Goal: Contribute content: Contribute content

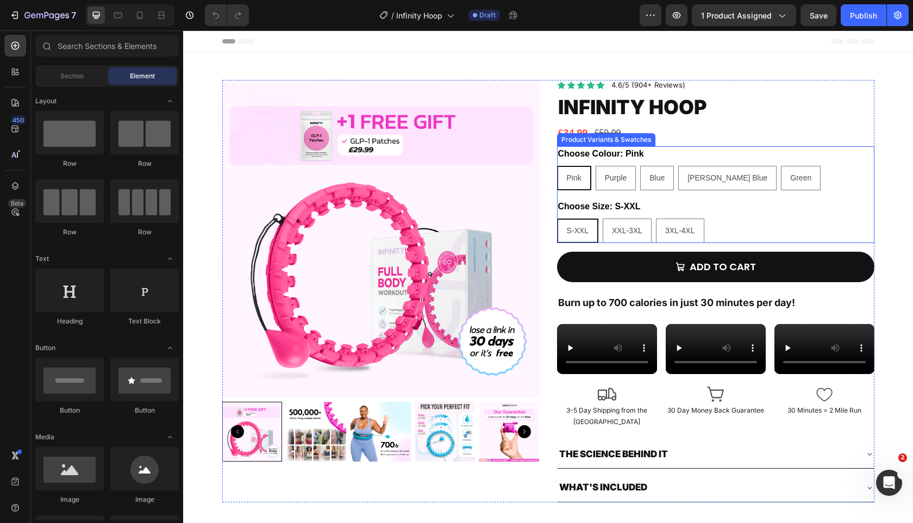
click at [715, 205] on div "Choose Size: S-XXL S-XXL S-XXL S-XXL XXL-3XL XXL-3XL XXL-3XL 3XL-4XL 3XL-4XL 3X…" at bounding box center [715, 221] width 317 height 44
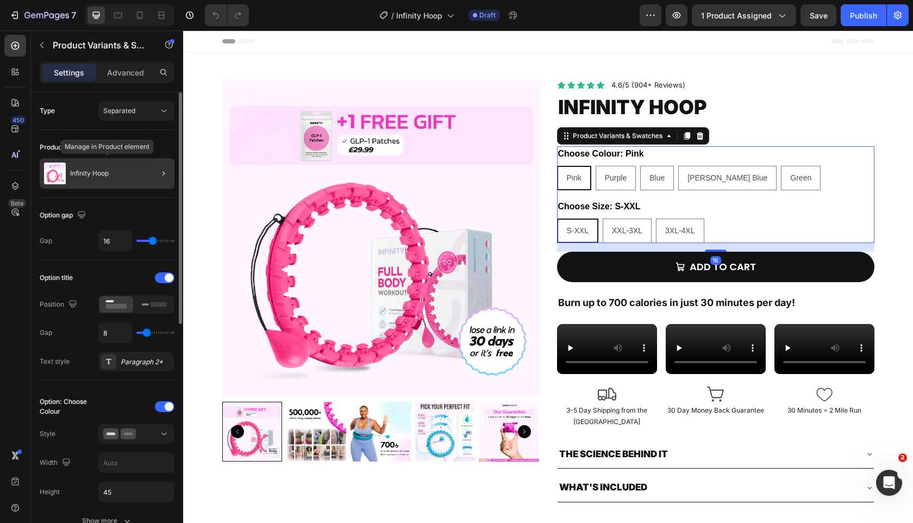
click at [133, 168] on div "Infinity Hoop" at bounding box center [107, 173] width 135 height 30
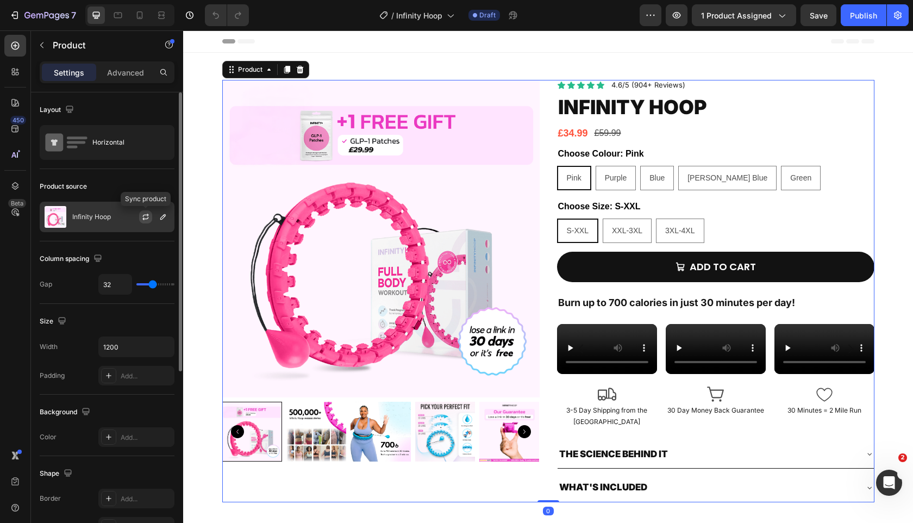
click at [142, 217] on icon "button" at bounding box center [145, 216] width 9 height 9
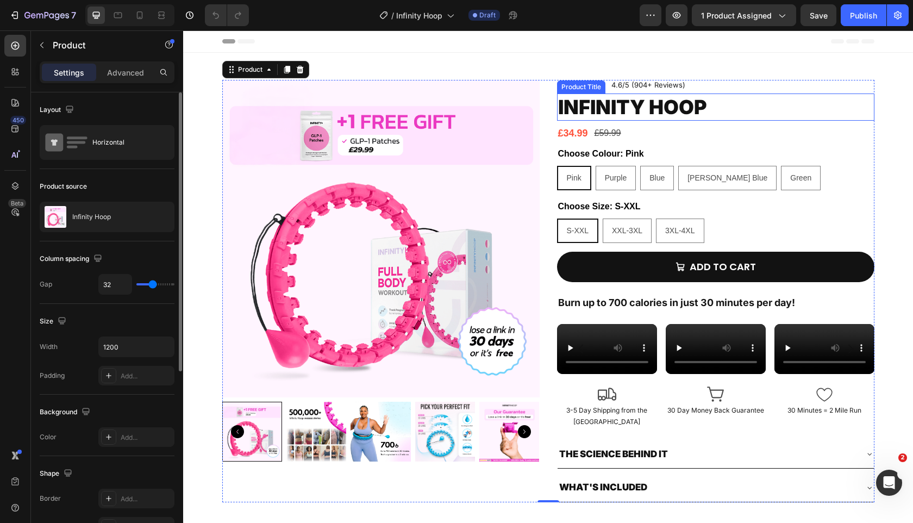
click at [671, 108] on h2 "Infinity Hoop" at bounding box center [715, 107] width 317 height 28
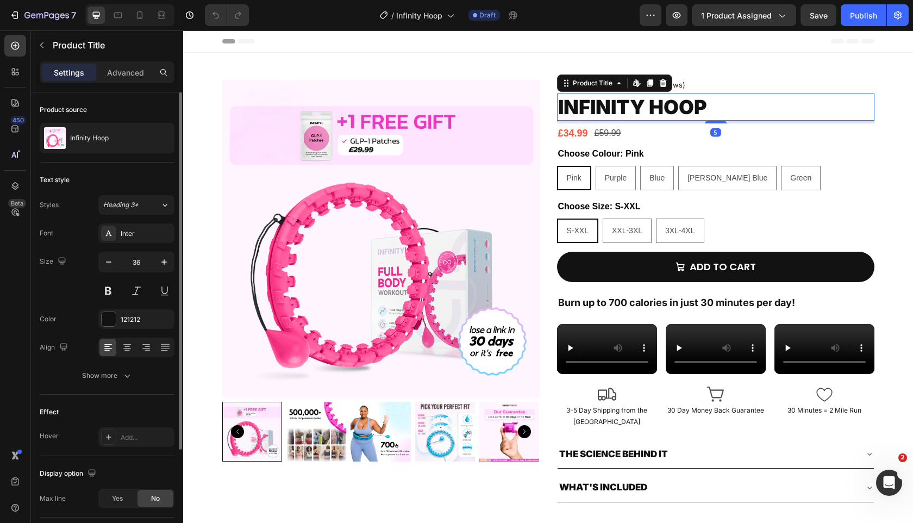
click at [671, 108] on h2 "Infinity Hoop" at bounding box center [715, 107] width 317 height 28
click at [109, 267] on icon "button" at bounding box center [108, 261] width 11 height 11
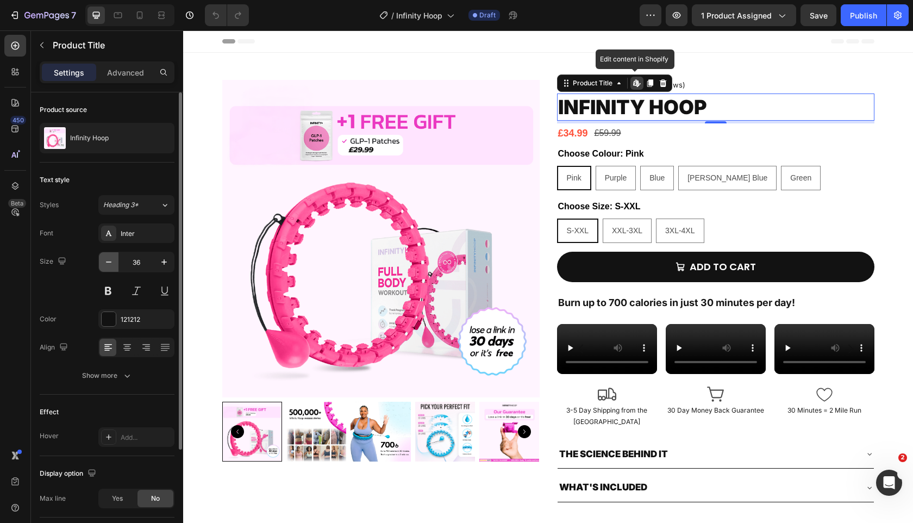
click at [109, 267] on icon "button" at bounding box center [108, 261] width 11 height 11
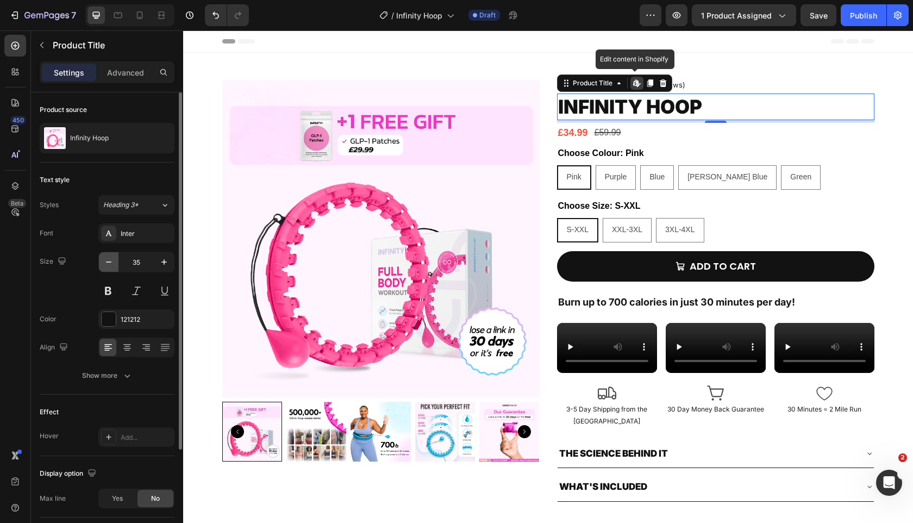
click at [109, 267] on icon "button" at bounding box center [108, 261] width 11 height 11
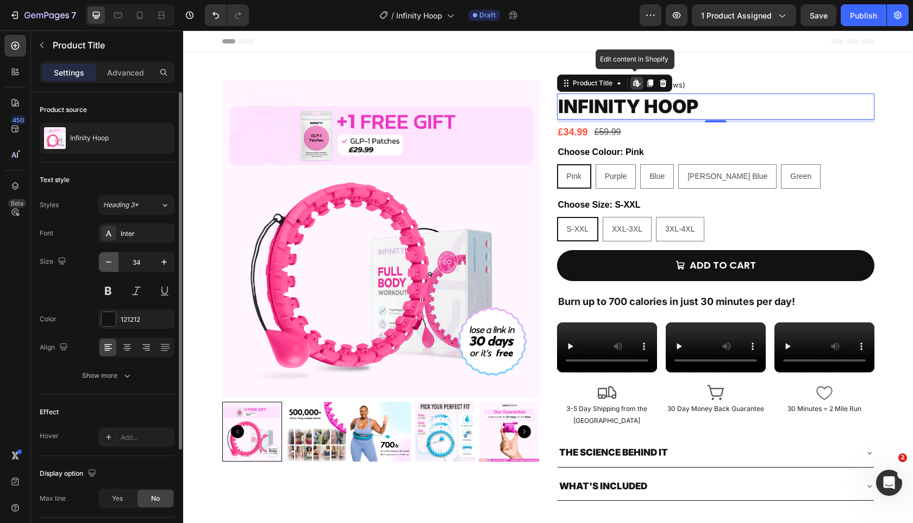
click at [109, 267] on icon "button" at bounding box center [108, 261] width 11 height 11
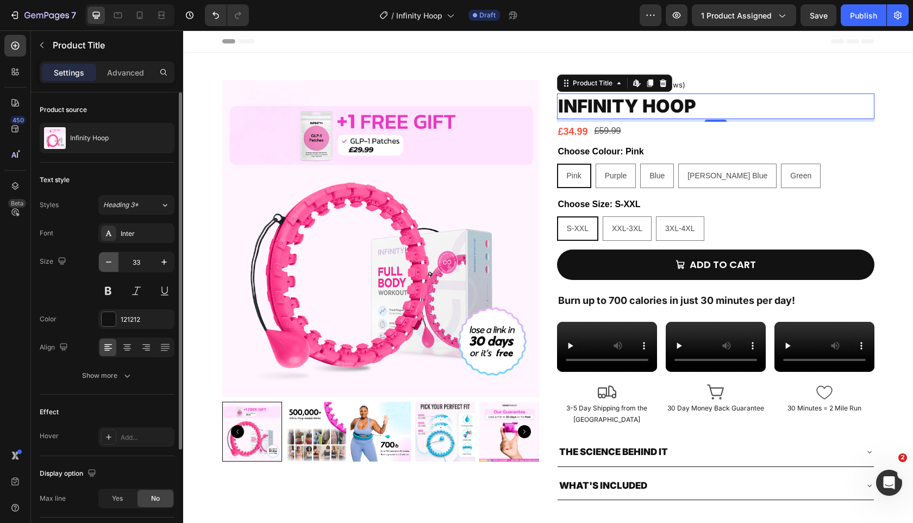
click at [109, 267] on icon "button" at bounding box center [108, 261] width 11 height 11
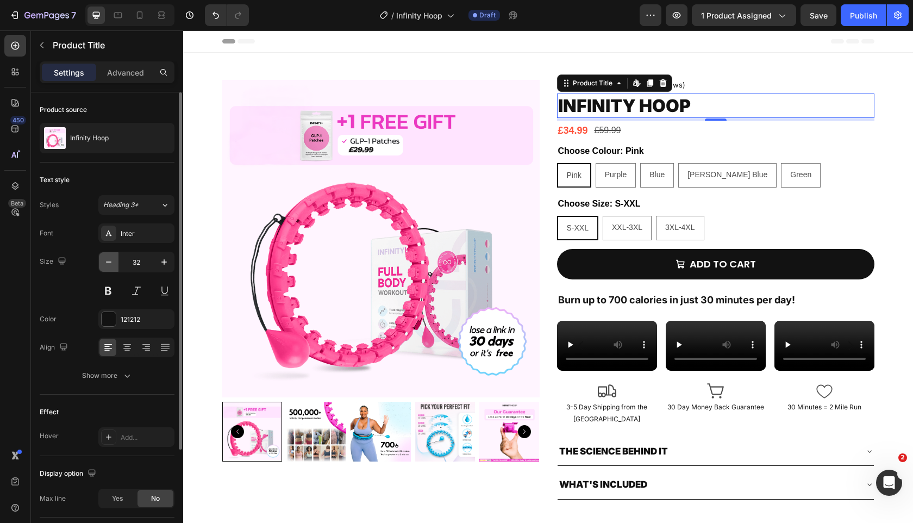
click at [109, 267] on icon "button" at bounding box center [108, 261] width 11 height 11
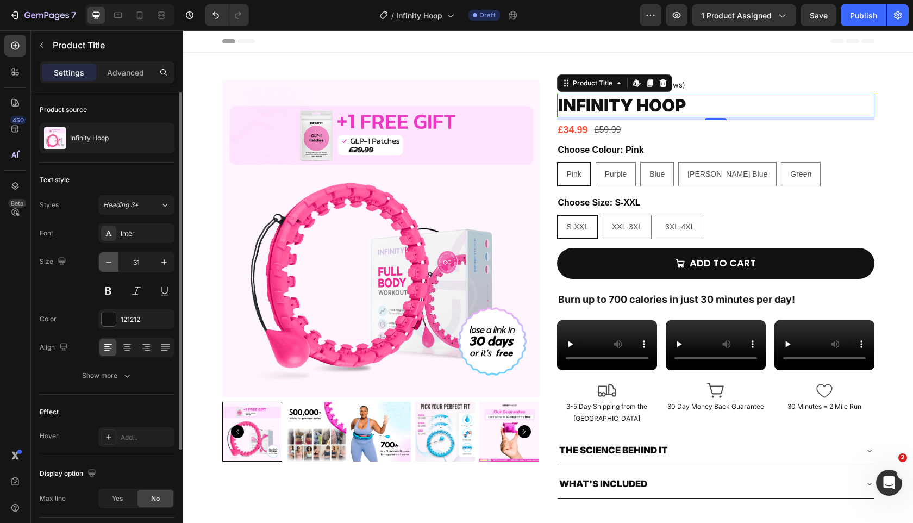
click at [109, 267] on icon "button" at bounding box center [108, 261] width 11 height 11
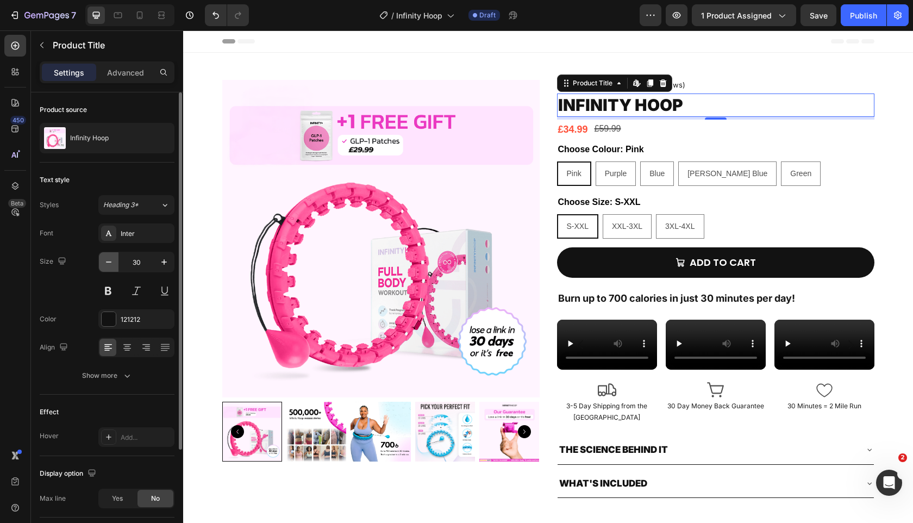
click at [109, 267] on icon "button" at bounding box center [108, 261] width 11 height 11
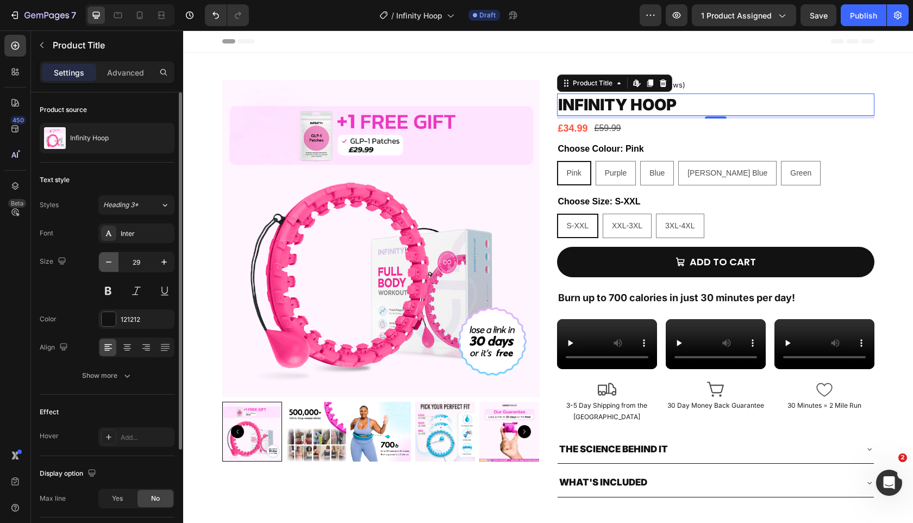
click at [109, 267] on icon "button" at bounding box center [108, 261] width 11 height 11
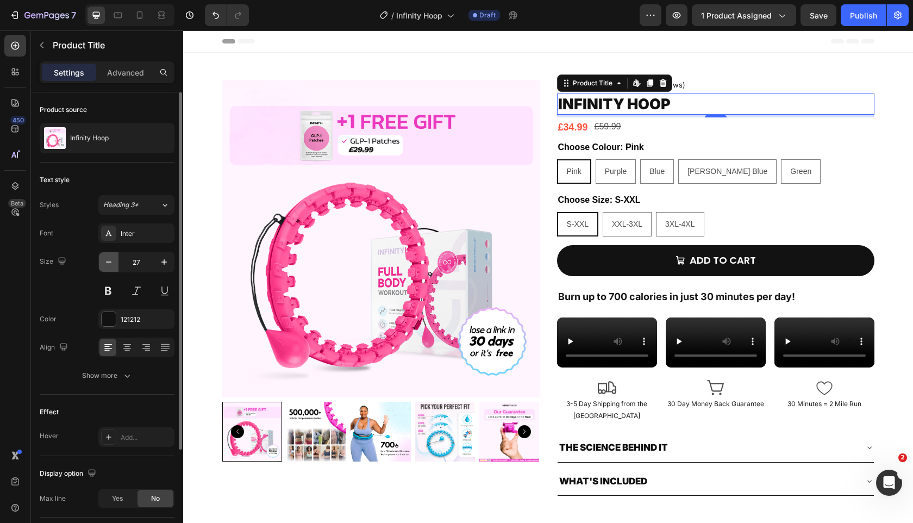
click at [104, 267] on button "button" at bounding box center [109, 262] width 20 height 20
type input "26"
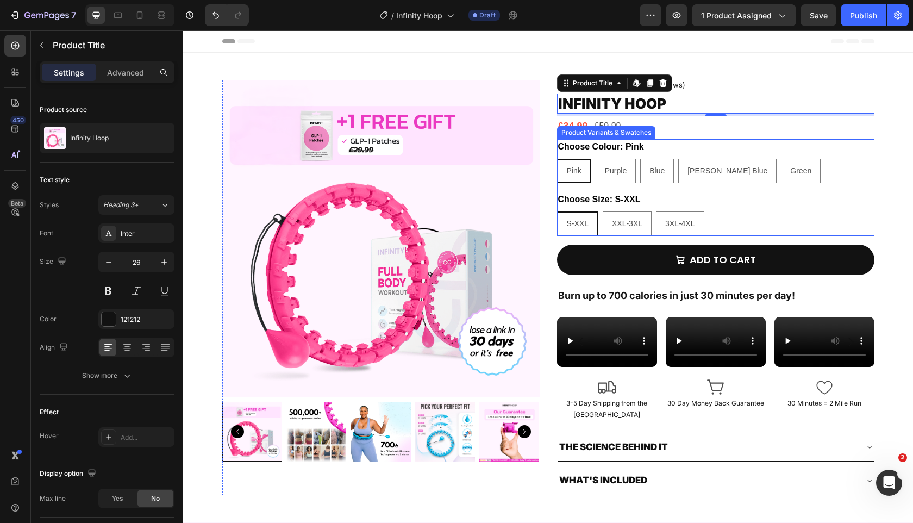
click at [603, 145] on legend "Choose Colour: Pink" at bounding box center [601, 146] width 88 height 15
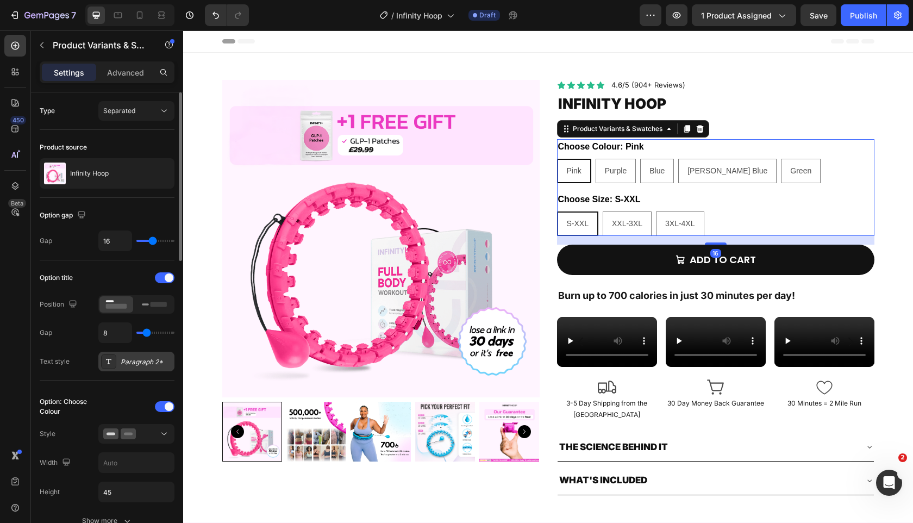
click at [126, 360] on div "Paragraph 2*" at bounding box center [146, 362] width 51 height 10
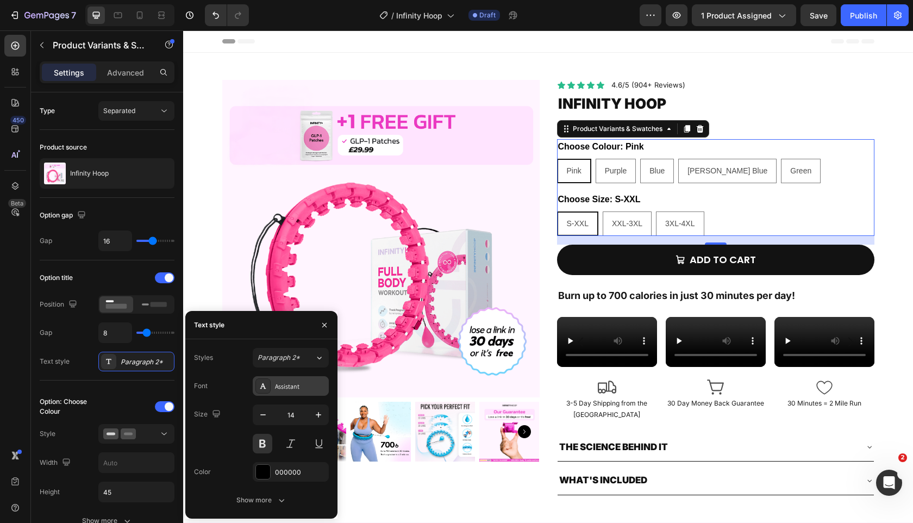
click at [295, 384] on div "Assistant" at bounding box center [300, 386] width 51 height 10
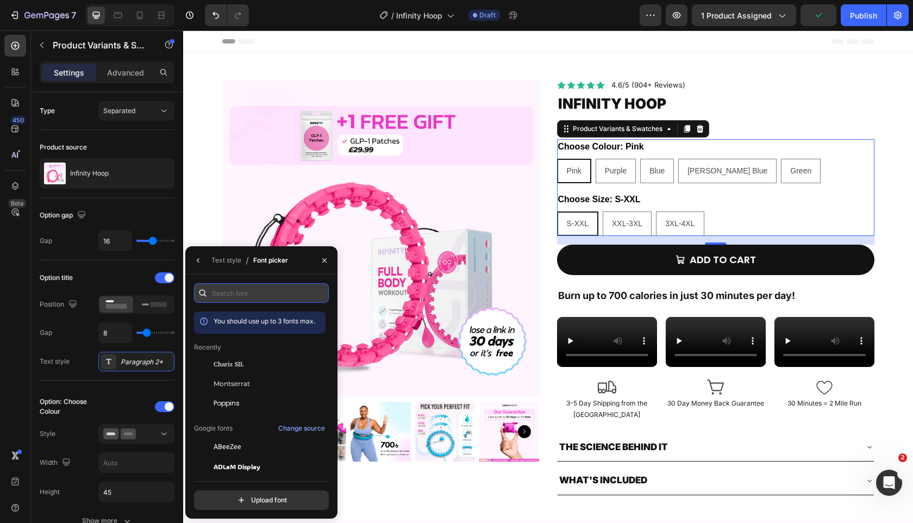
click at [277, 294] on input "text" at bounding box center [261, 293] width 135 height 20
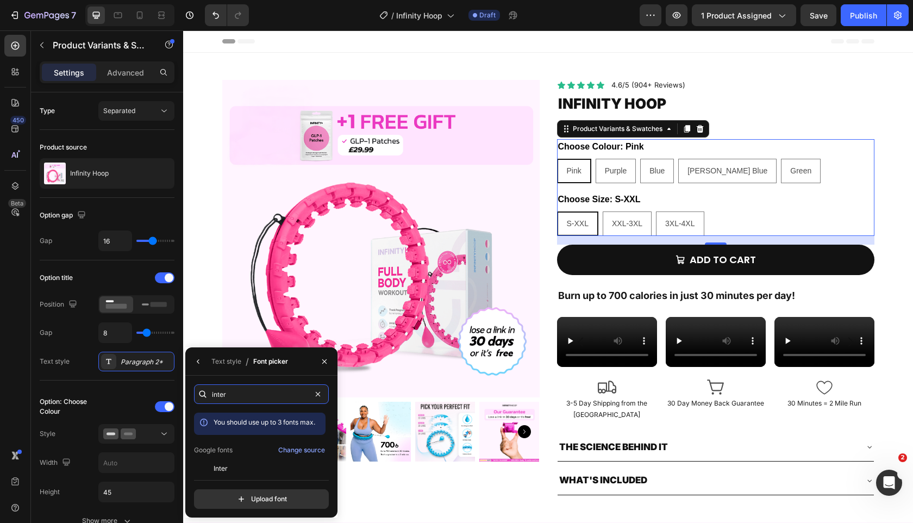
type input "inter"
click at [243, 474] on div "inter You should use up to 3 fonts max. Google fonts Change source Inter Inter …" at bounding box center [261, 446] width 135 height 124
click at [243, 471] on div "Inter" at bounding box center [269, 469] width 110 height 10
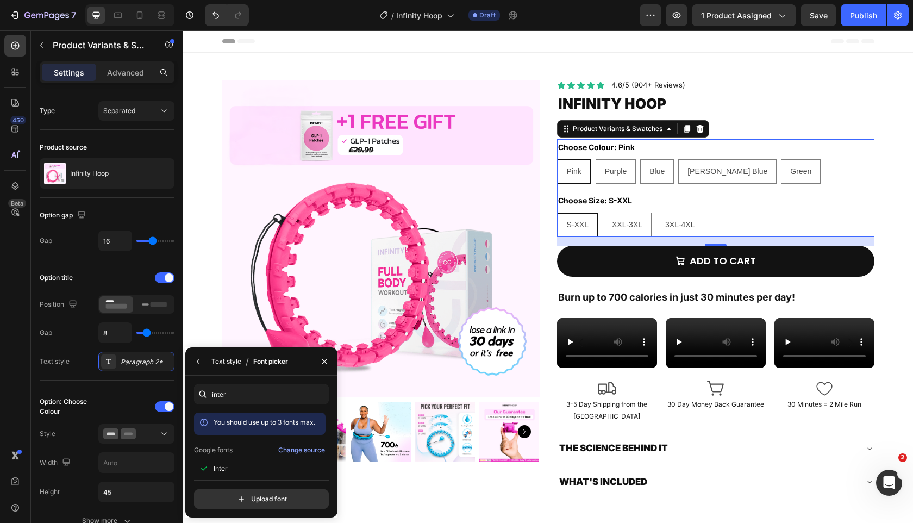
click at [228, 358] on div "Text style" at bounding box center [226, 361] width 30 height 10
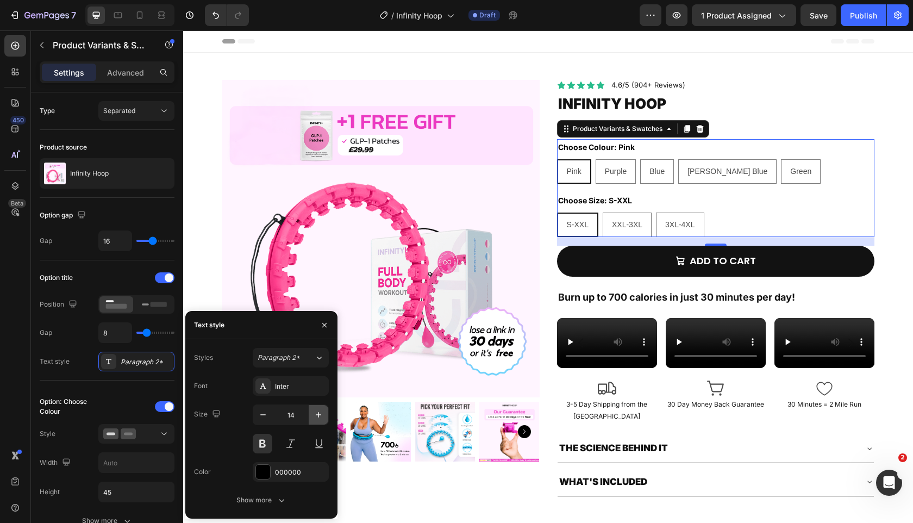
click at [321, 416] on icon "button" at bounding box center [318, 414] width 11 height 11
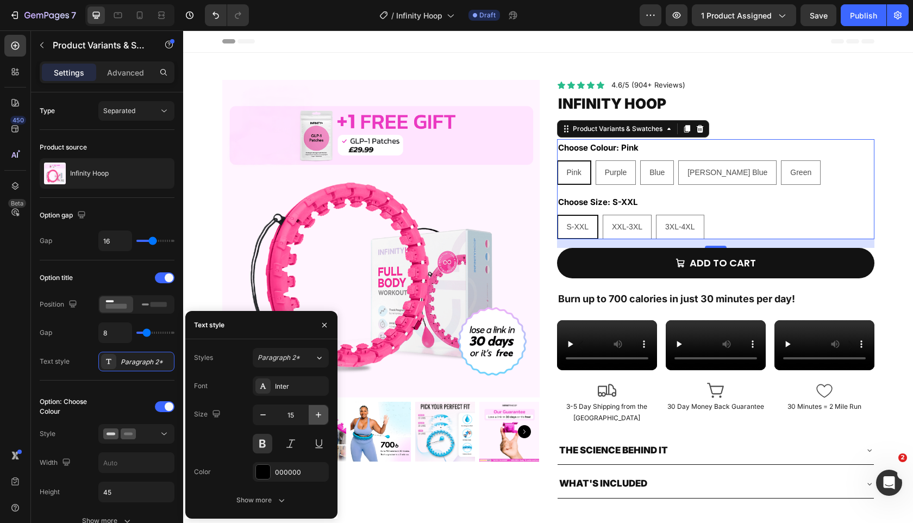
click at [321, 416] on icon "button" at bounding box center [318, 414] width 11 height 11
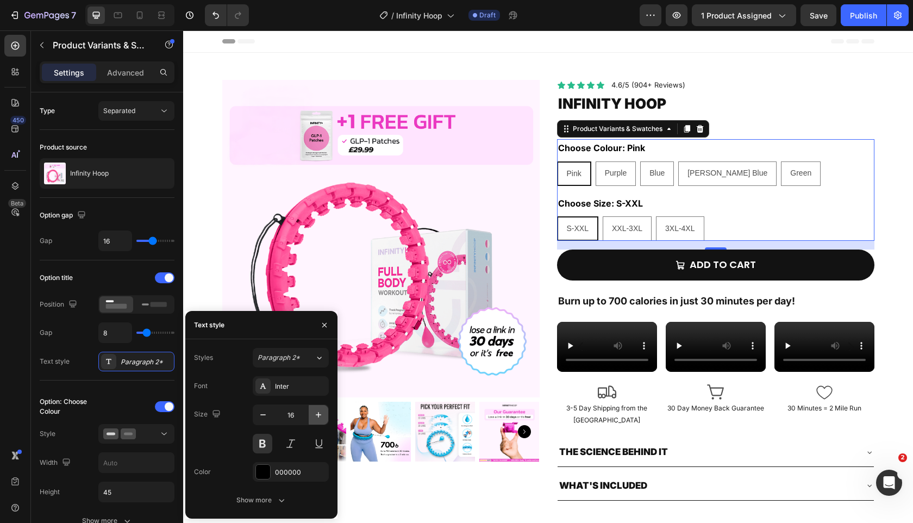
click at [321, 416] on icon "button" at bounding box center [318, 414] width 11 height 11
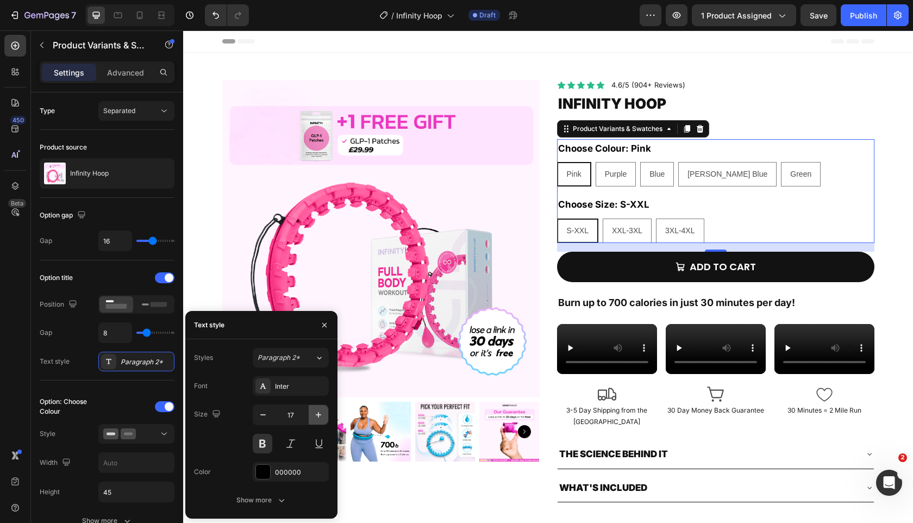
click at [321, 416] on icon "button" at bounding box center [318, 414] width 11 height 11
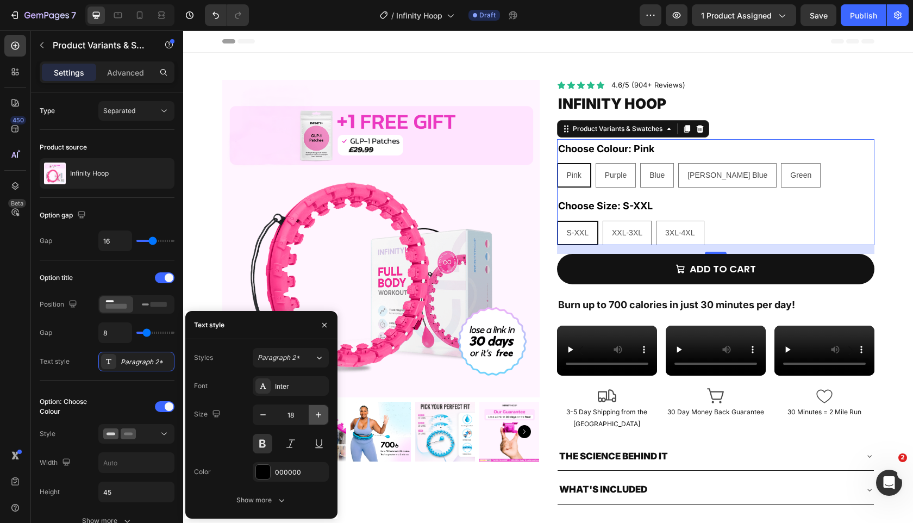
click at [321, 416] on icon "button" at bounding box center [318, 414] width 11 height 11
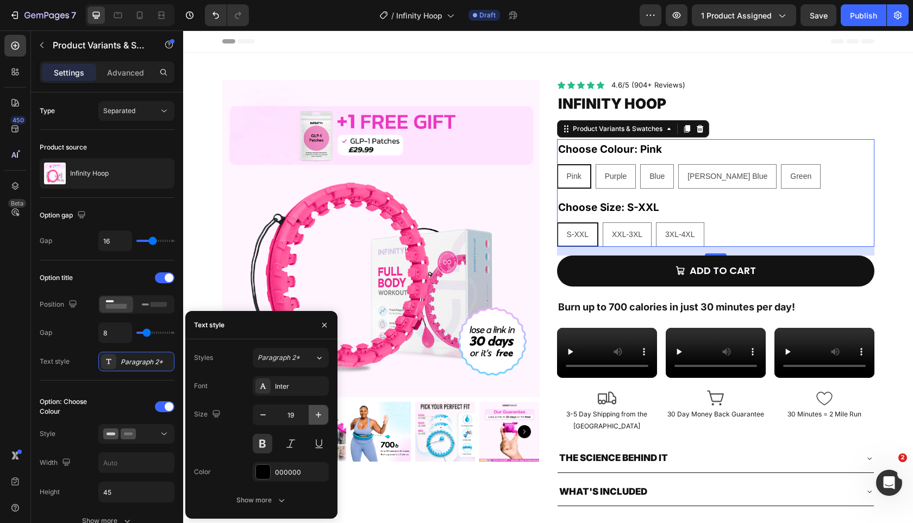
click at [321, 416] on icon "button" at bounding box center [318, 414] width 11 height 11
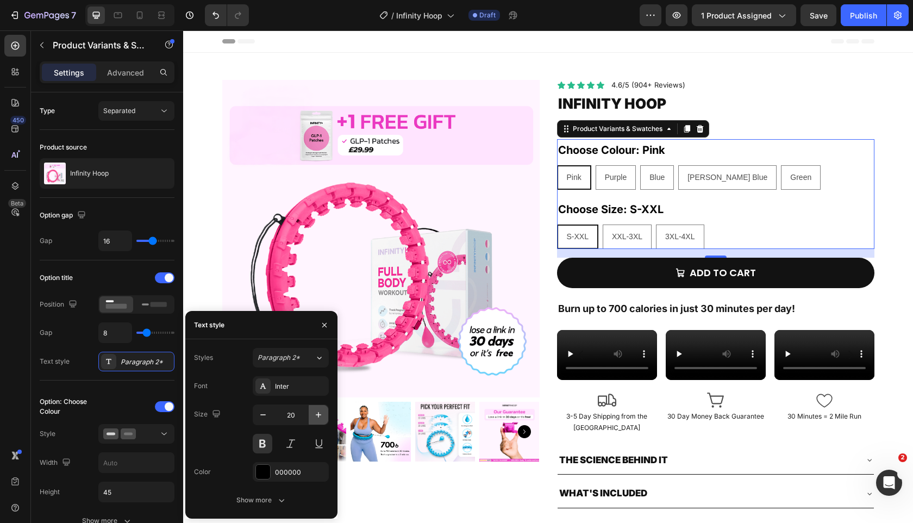
click at [321, 416] on icon "button" at bounding box center [318, 414] width 11 height 11
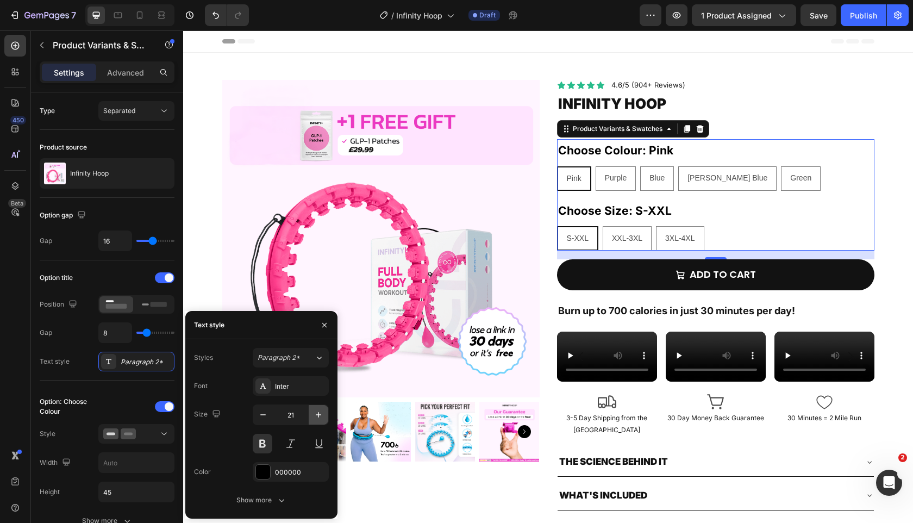
click at [321, 416] on icon "button" at bounding box center [318, 414] width 11 height 11
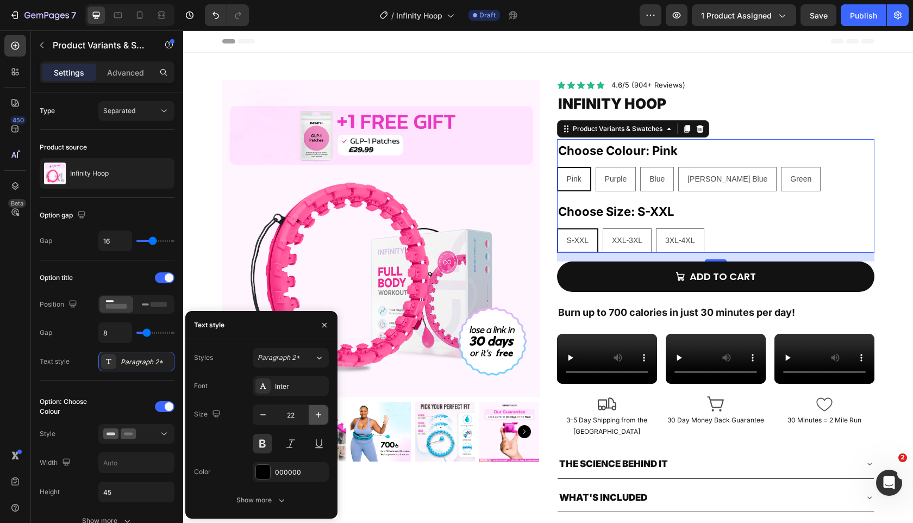
click at [321, 416] on icon "button" at bounding box center [318, 414] width 11 height 11
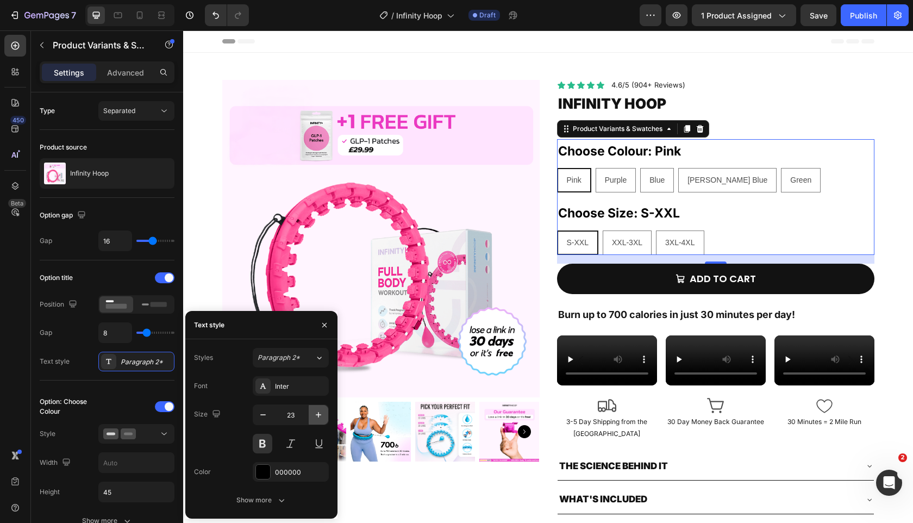
click at [321, 416] on icon "button" at bounding box center [318, 414] width 11 height 11
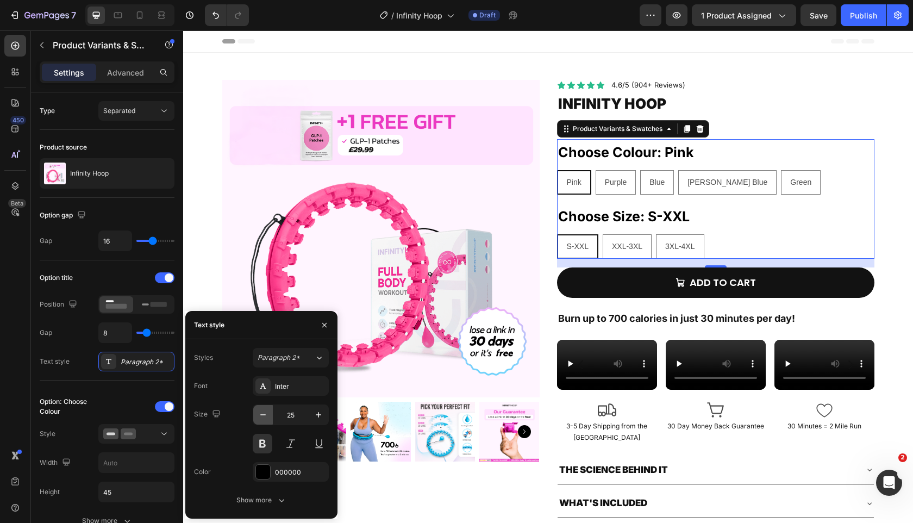
click at [261, 412] on icon "button" at bounding box center [263, 414] width 11 height 11
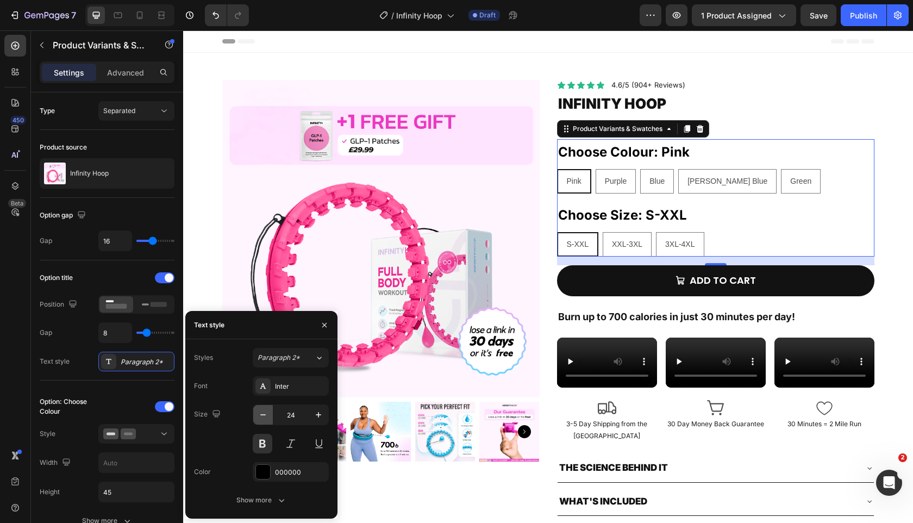
click at [261, 412] on icon "button" at bounding box center [263, 414] width 11 height 11
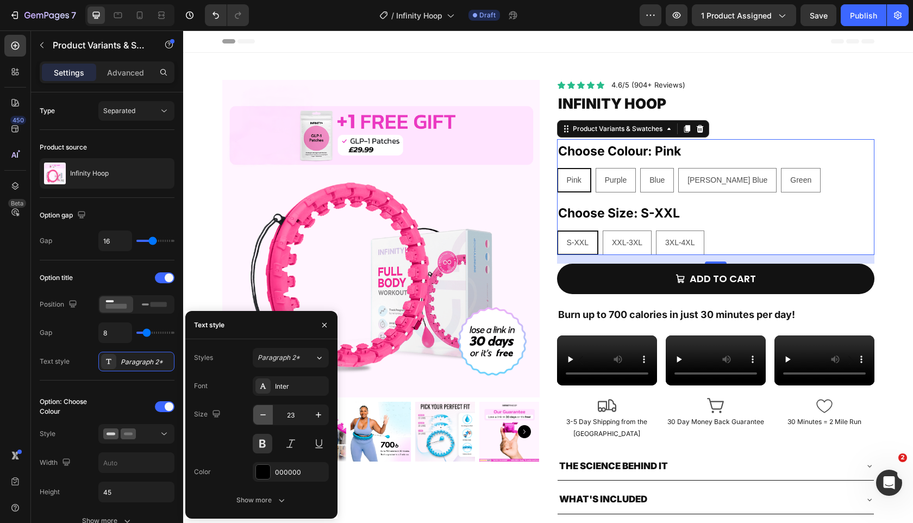
click at [261, 412] on icon "button" at bounding box center [263, 414] width 11 height 11
type input "22"
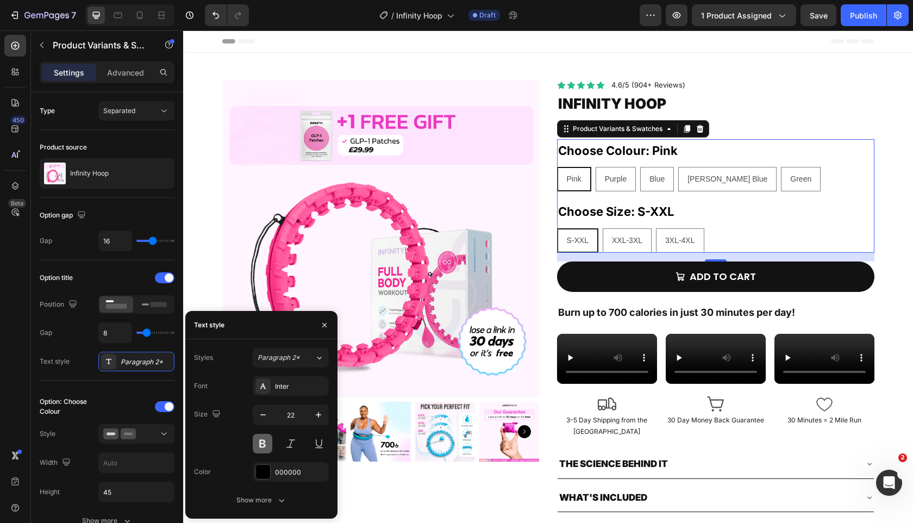
click at [266, 444] on button at bounding box center [263, 444] width 20 height 20
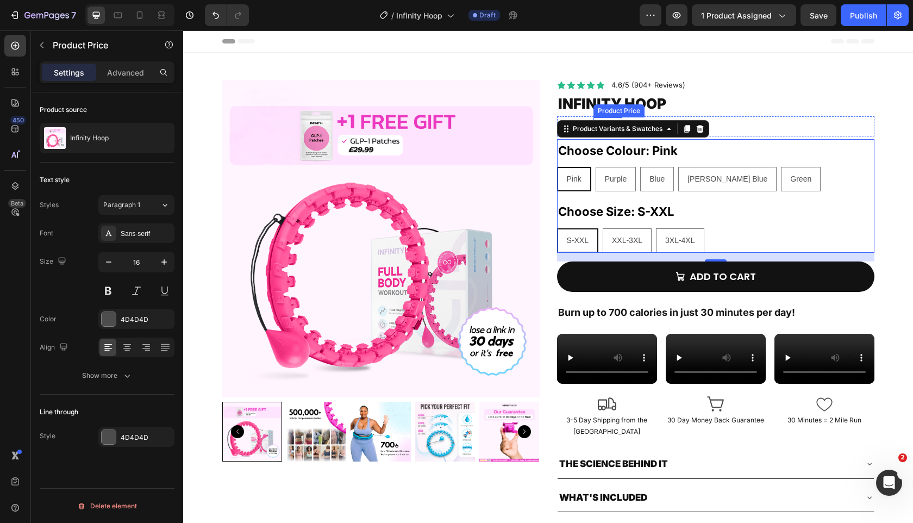
click at [597, 107] on div "Product Price" at bounding box center [619, 111] width 47 height 10
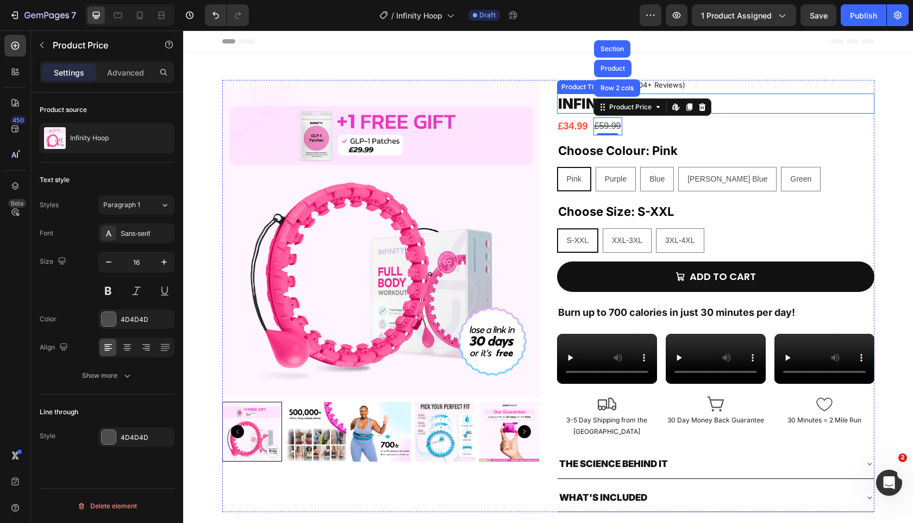
click at [578, 107] on h2 "Infinity Hoop" at bounding box center [715, 103] width 317 height 21
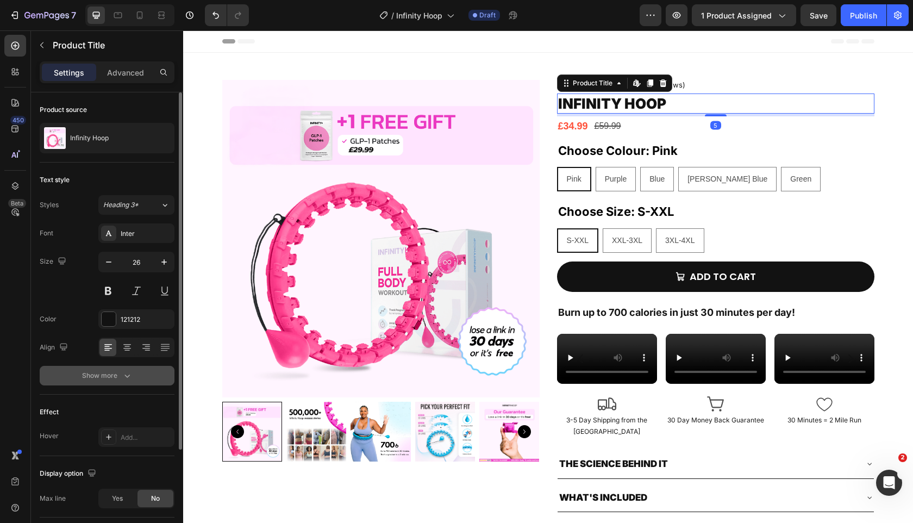
click at [126, 375] on icon "button" at bounding box center [127, 375] width 11 height 11
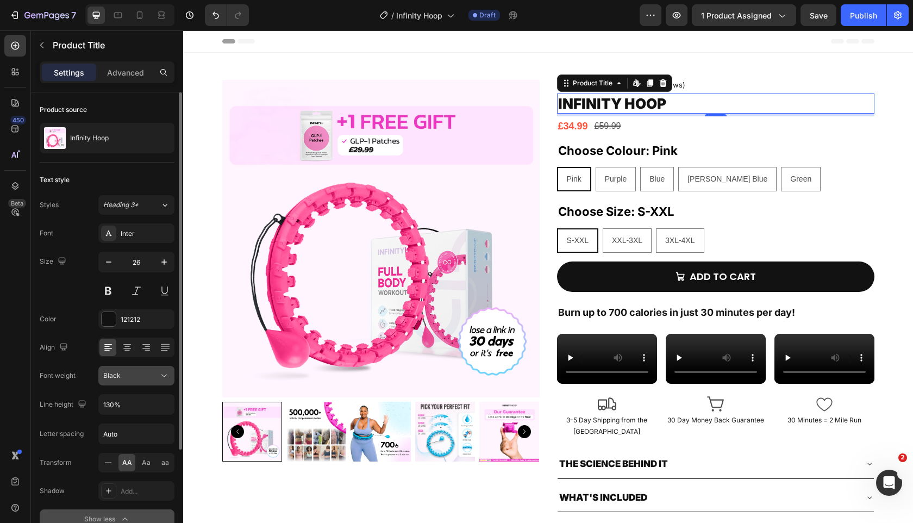
click at [159, 379] on icon at bounding box center [164, 375] width 11 height 11
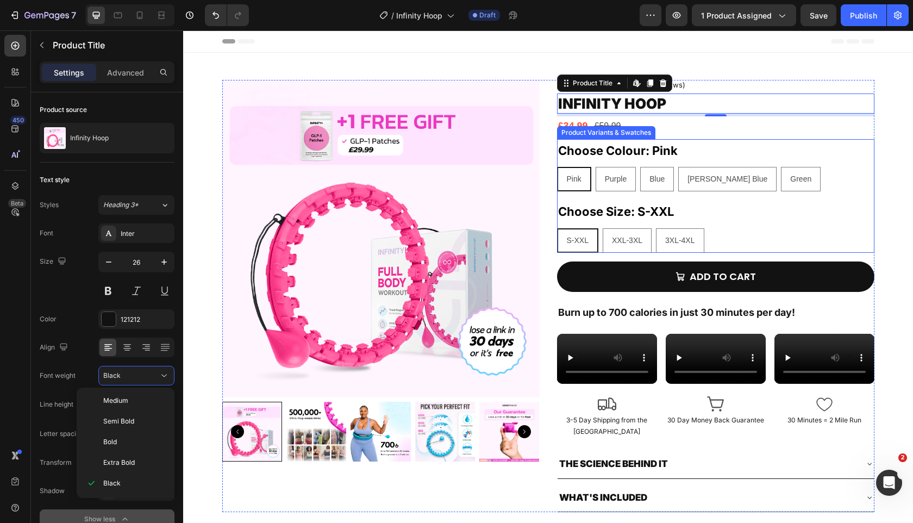
click at [652, 150] on legend "Choose Colour: Pink" at bounding box center [618, 151] width 122 height 24
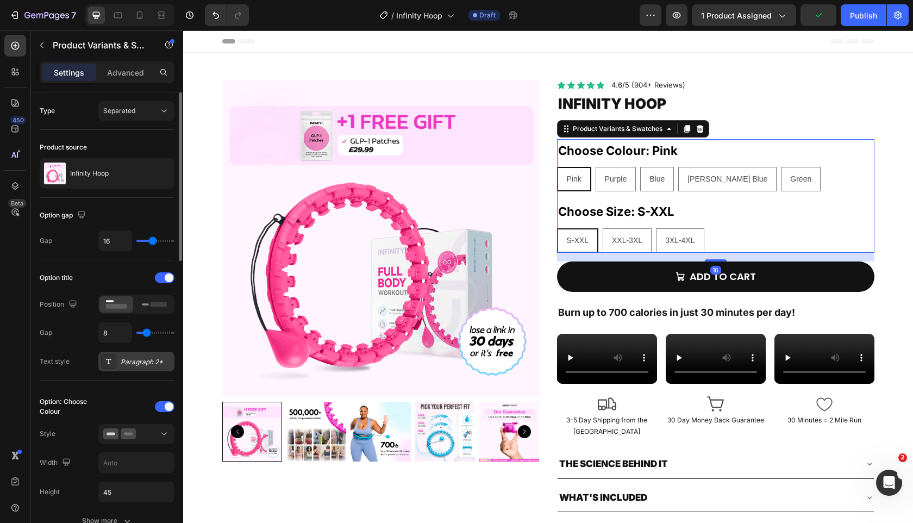
click at [129, 360] on div "Paragraph 2*" at bounding box center [146, 362] width 51 height 10
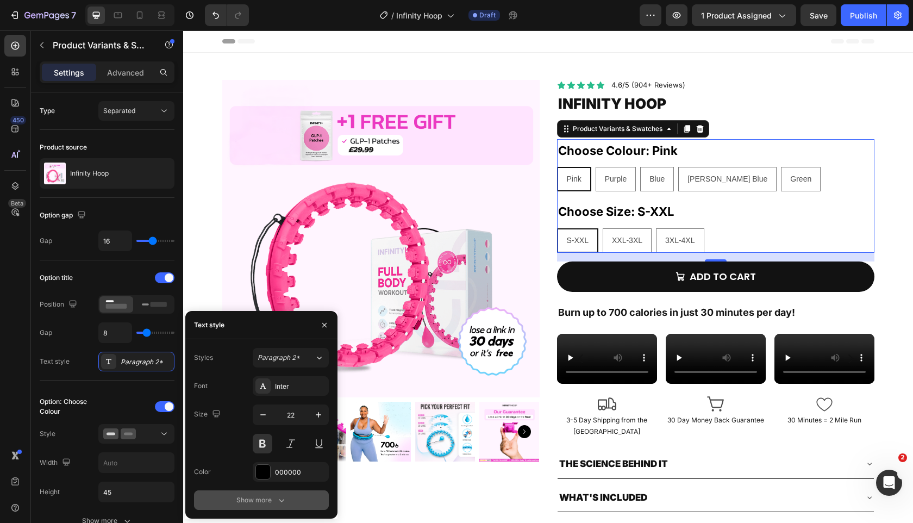
click at [259, 499] on div "Show more" at bounding box center [261, 500] width 51 height 11
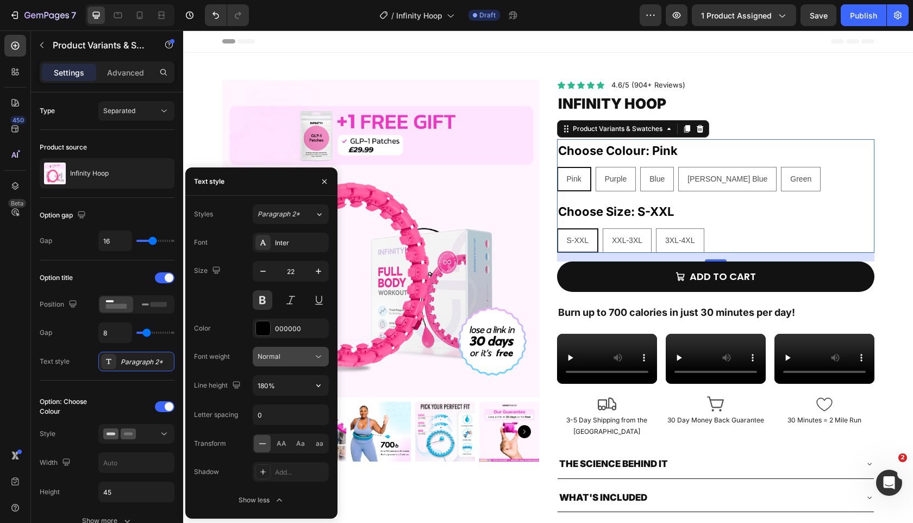
click at [302, 352] on div "Normal" at bounding box center [285, 357] width 55 height 10
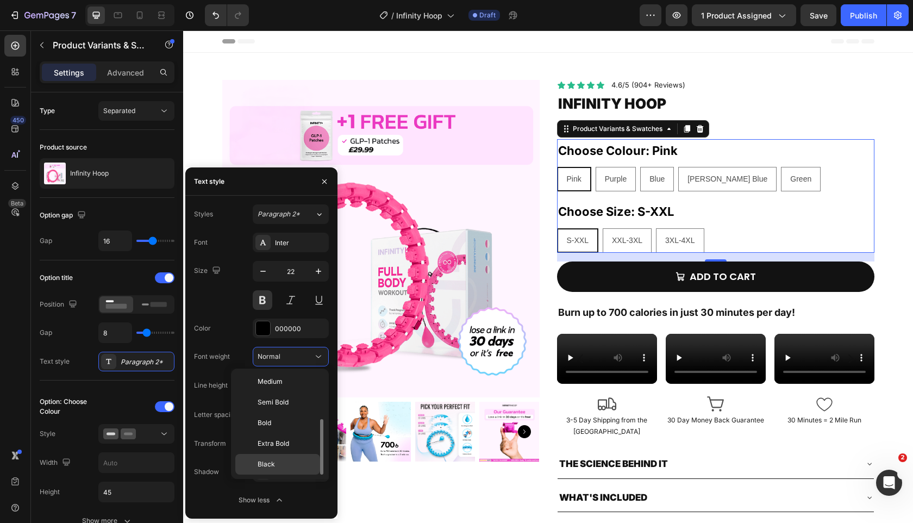
click at [271, 467] on span "Black" at bounding box center [266, 464] width 17 height 10
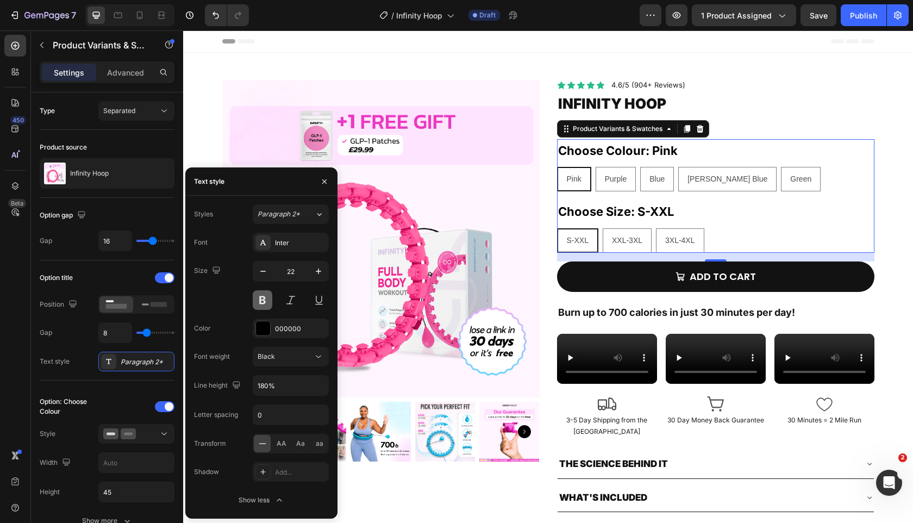
click at [266, 296] on button at bounding box center [263, 300] width 20 height 20
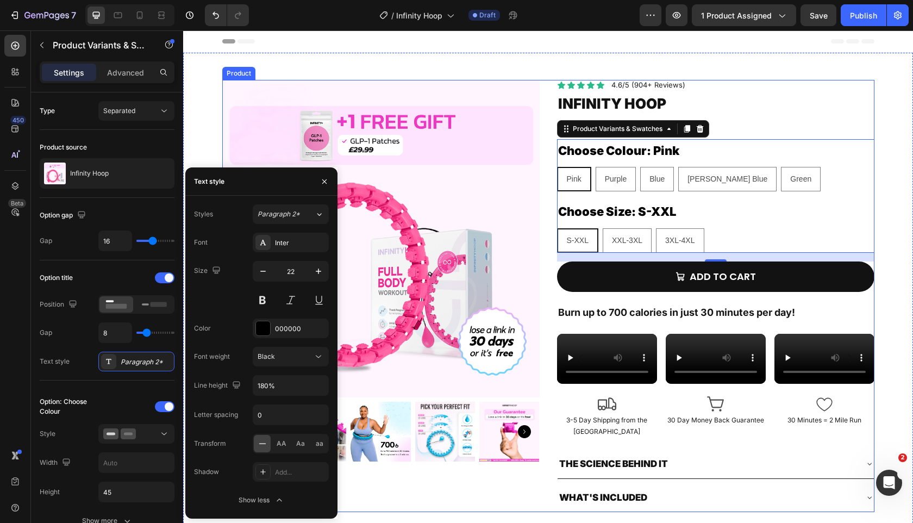
click at [550, 123] on div "Product Images Icon Icon Icon Icon Icon Icon List 4.6/5 (904+ Reviews) Text Blo…" at bounding box center [548, 296] width 652 height 432
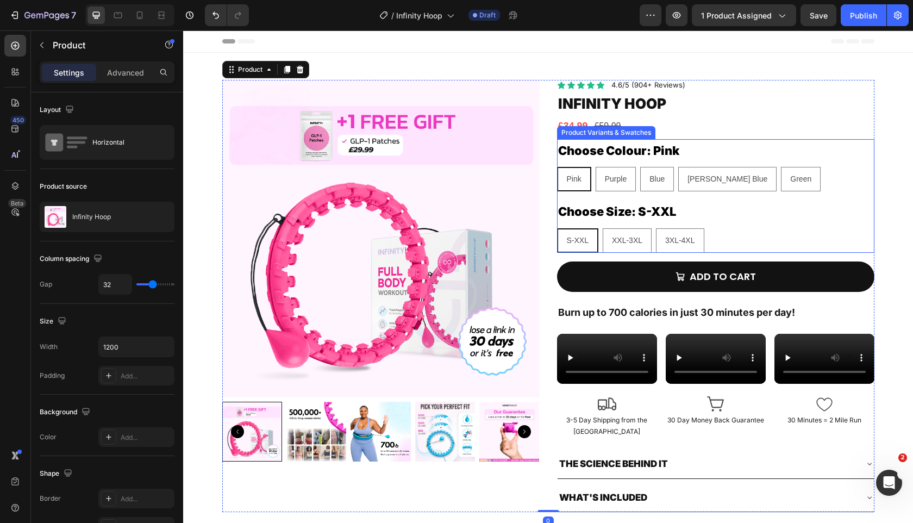
click at [597, 231] on Size-S-XXL "S-XXL" at bounding box center [577, 240] width 41 height 24
click at [557, 228] on input "S-XXL S-XXL S-XXL" at bounding box center [556, 228] width 1 height 1
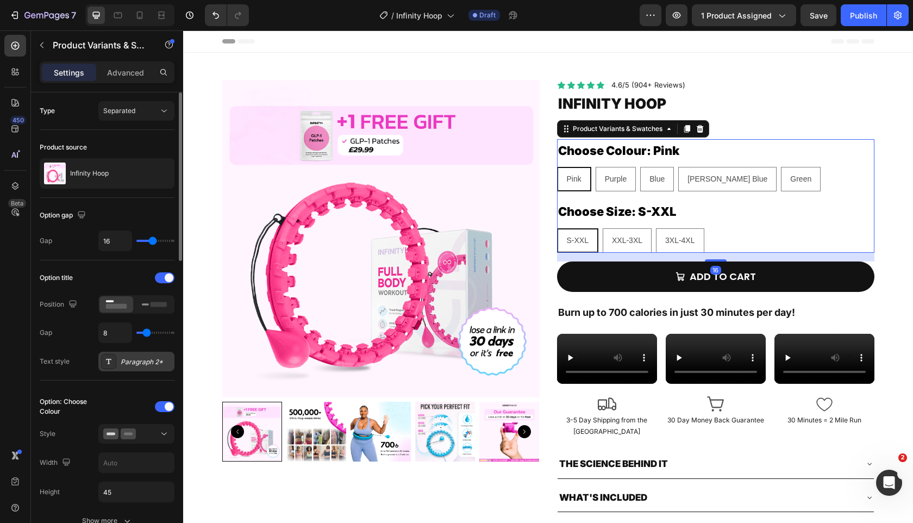
click at [155, 368] on div "Paragraph 2*" at bounding box center [136, 362] width 76 height 20
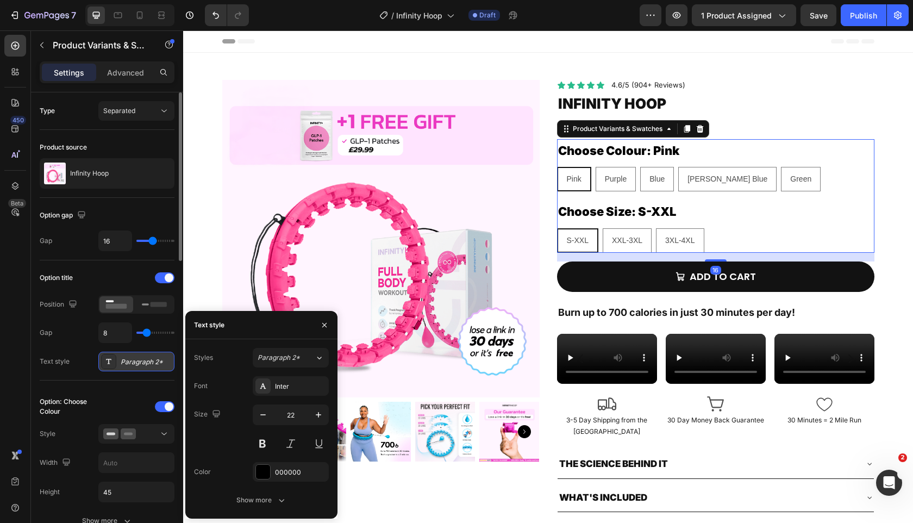
click at [154, 368] on div "Paragraph 2*" at bounding box center [136, 362] width 76 height 20
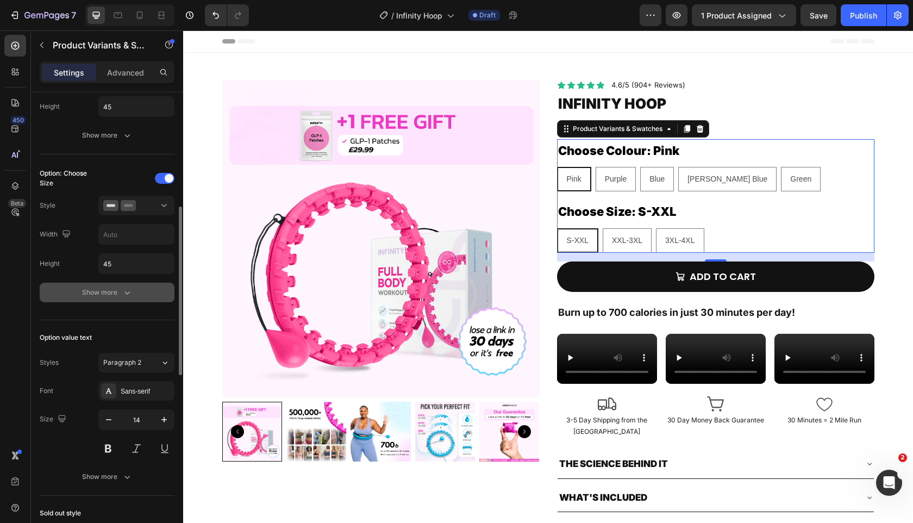
scroll to position [385, 0]
click at [126, 389] on div "Sans-serif" at bounding box center [146, 392] width 51 height 10
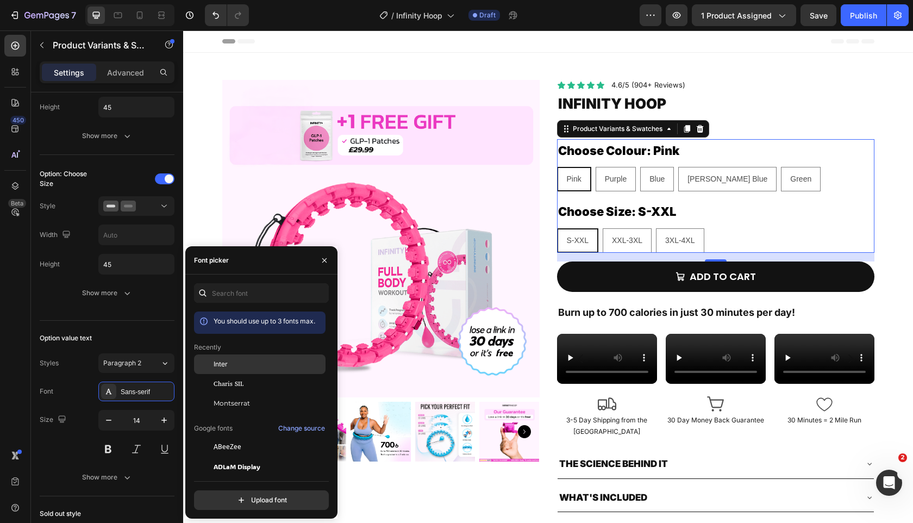
click at [247, 360] on div "Inter" at bounding box center [269, 364] width 110 height 10
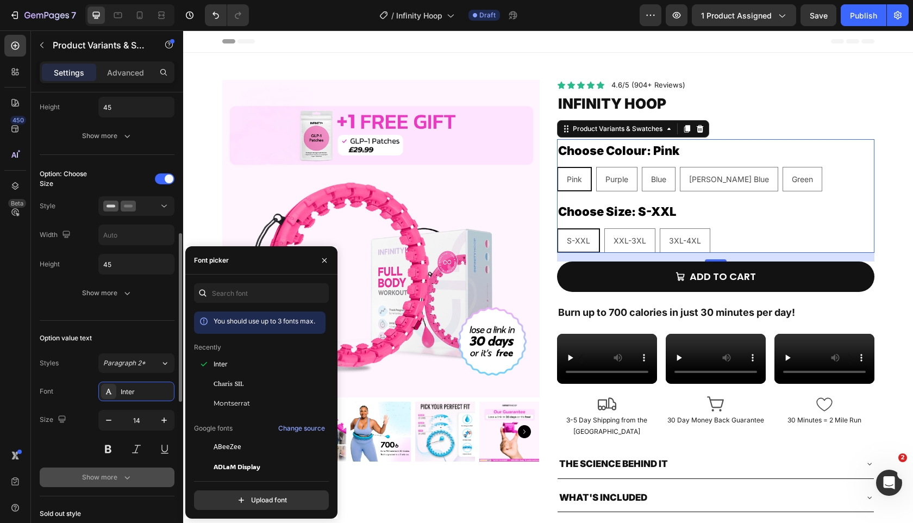
click at [145, 483] on button "Show more" at bounding box center [107, 477] width 135 height 20
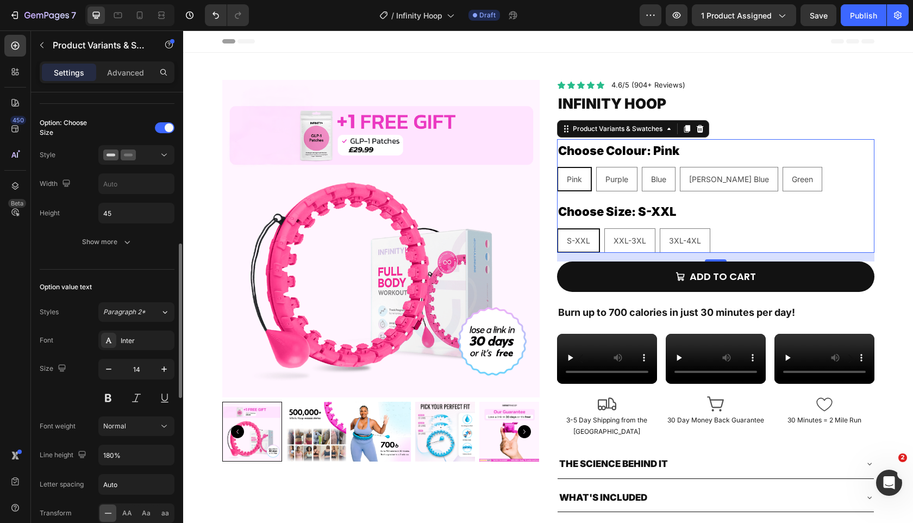
scroll to position [440, 0]
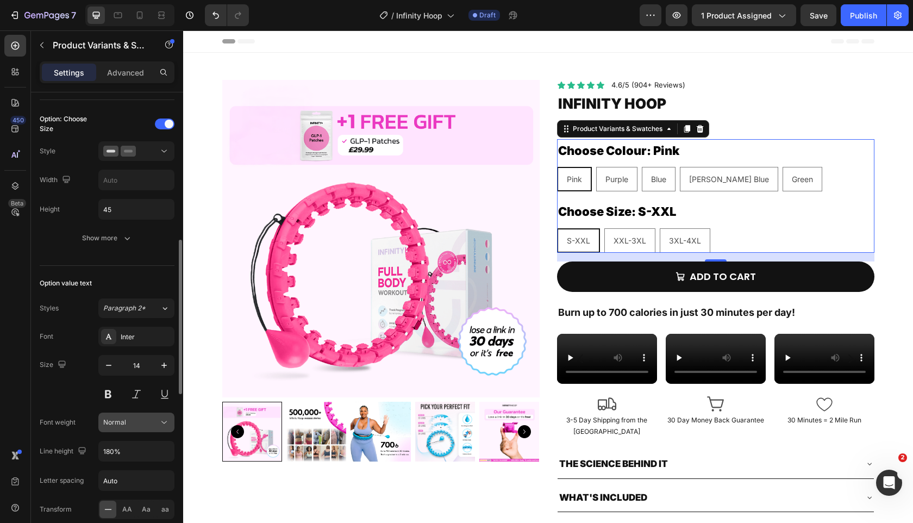
click at [130, 416] on button "Normal" at bounding box center [136, 422] width 76 height 20
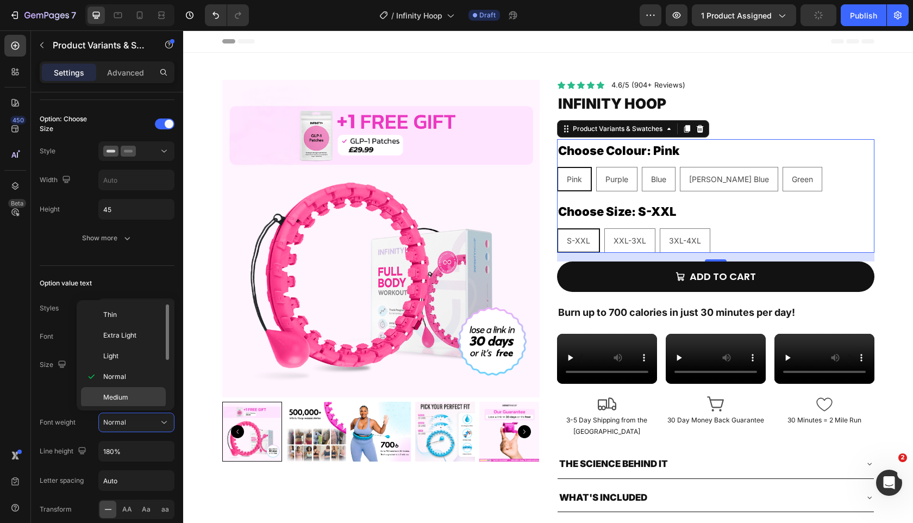
click at [140, 397] on p "Medium" at bounding box center [132, 397] width 58 height 10
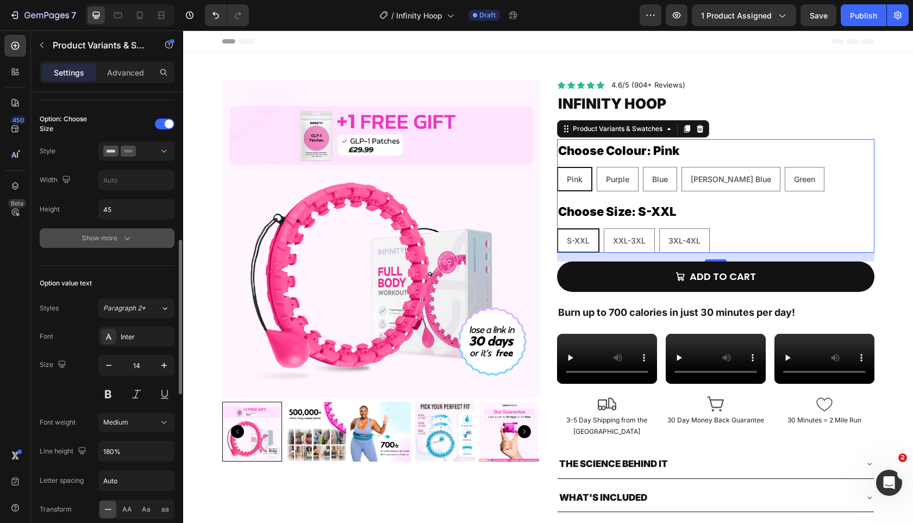
click at [104, 237] on div "Show more" at bounding box center [107, 238] width 51 height 11
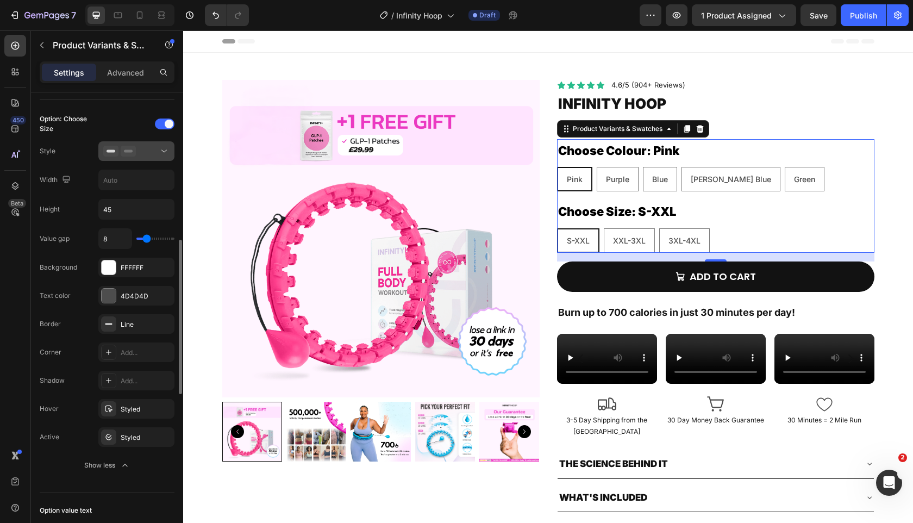
click at [141, 158] on button at bounding box center [136, 151] width 76 height 20
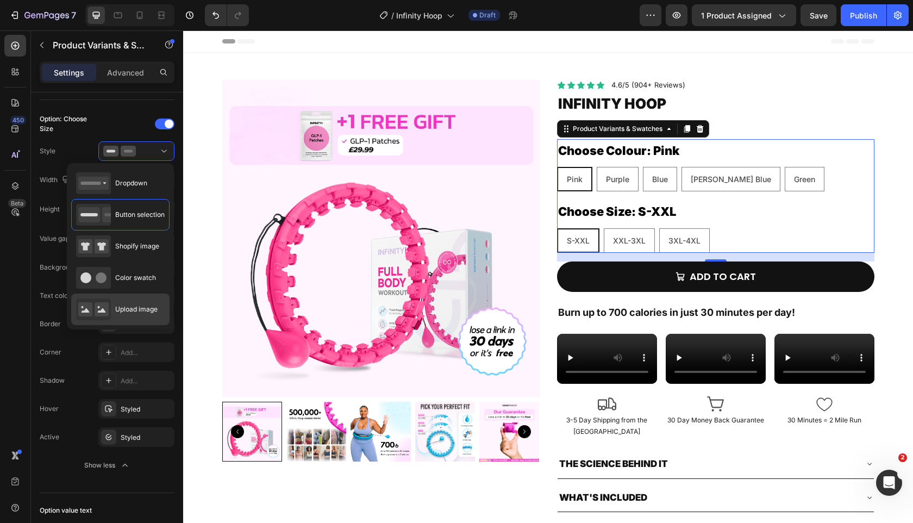
click at [126, 305] on span "Upload image" at bounding box center [136, 309] width 42 height 10
type input "64"
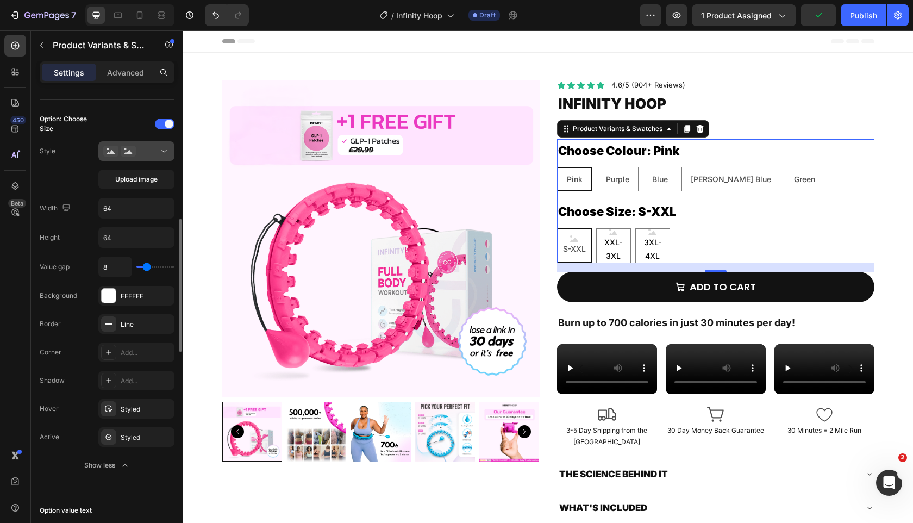
click at [151, 155] on div at bounding box center [136, 151] width 66 height 11
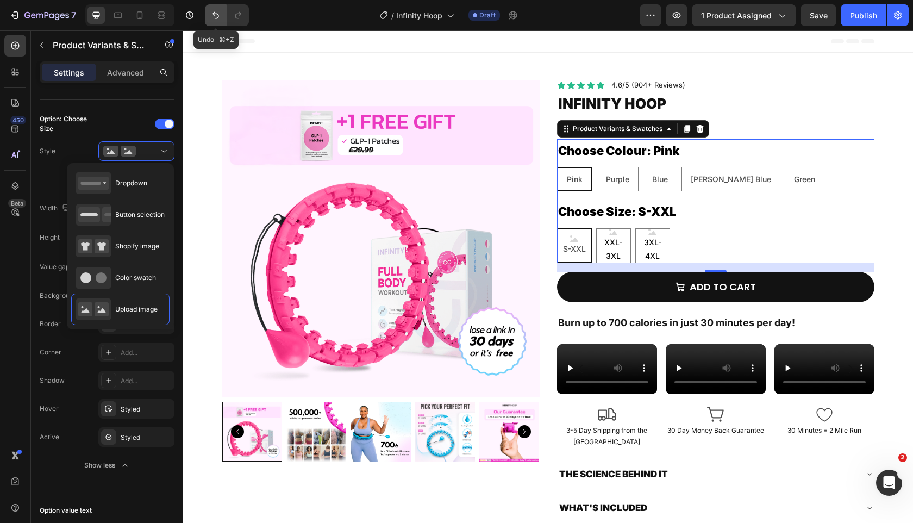
click at [222, 14] on button "Undo/Redo" at bounding box center [216, 15] width 22 height 22
type input "45"
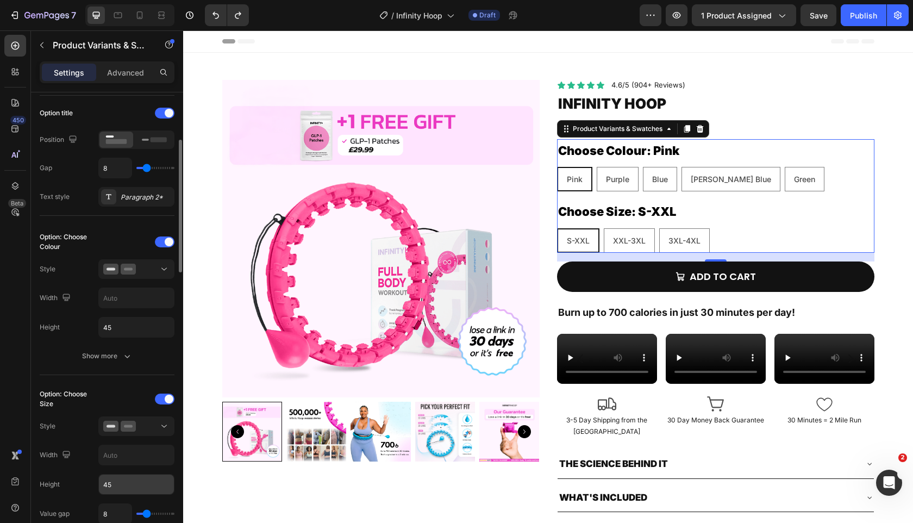
scroll to position [164, 0]
click at [110, 272] on icon at bounding box center [110, 269] width 15 height 11
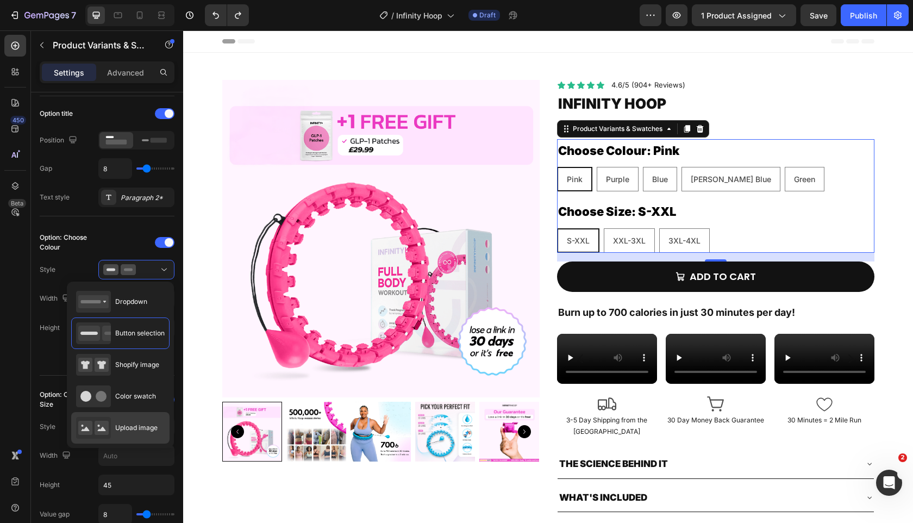
click at [125, 426] on span "Upload image" at bounding box center [136, 428] width 42 height 10
type input "64"
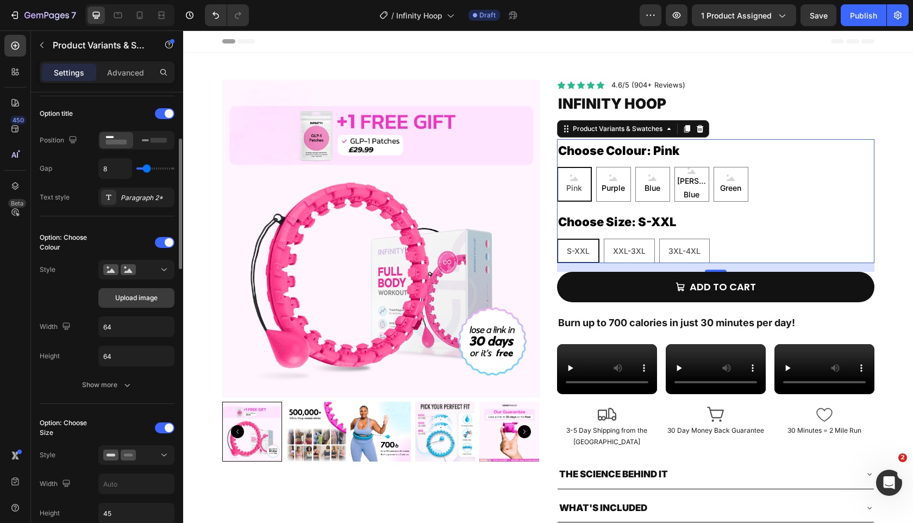
click at [115, 300] on span "Upload image" at bounding box center [136, 298] width 42 height 10
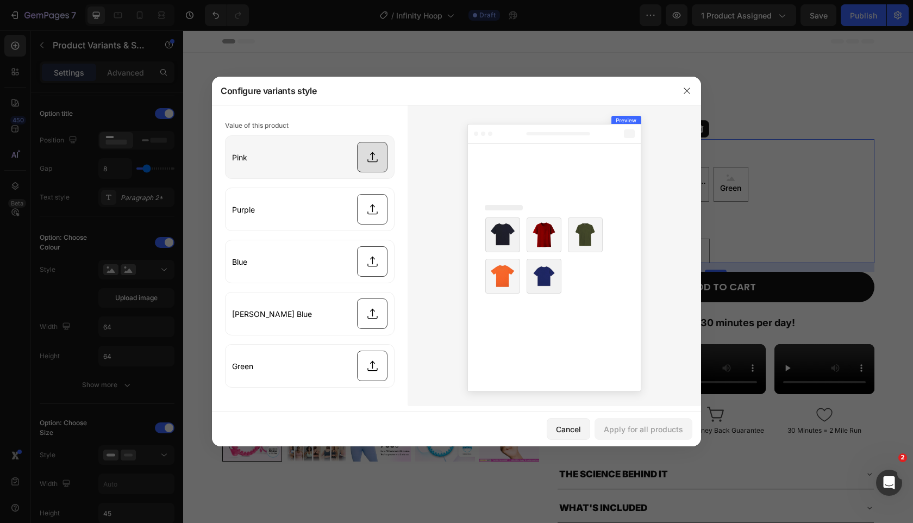
click at [381, 149] on input "file" at bounding box center [310, 157] width 168 height 42
type input "C:\fakepath\Untitleddesign_10222_118d7a58-2f91-4247-9f62-3cd3797500ba.png"
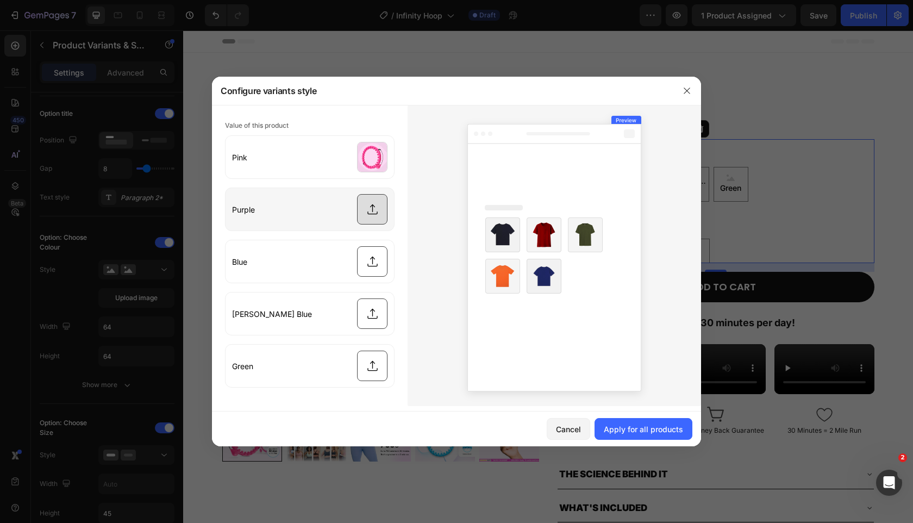
click at [372, 211] on input "file" at bounding box center [310, 209] width 168 height 42
type input "C:\fakepath\01_03_6135d653-82b0-4ebf-ab34-935d30314bf6.jpg"
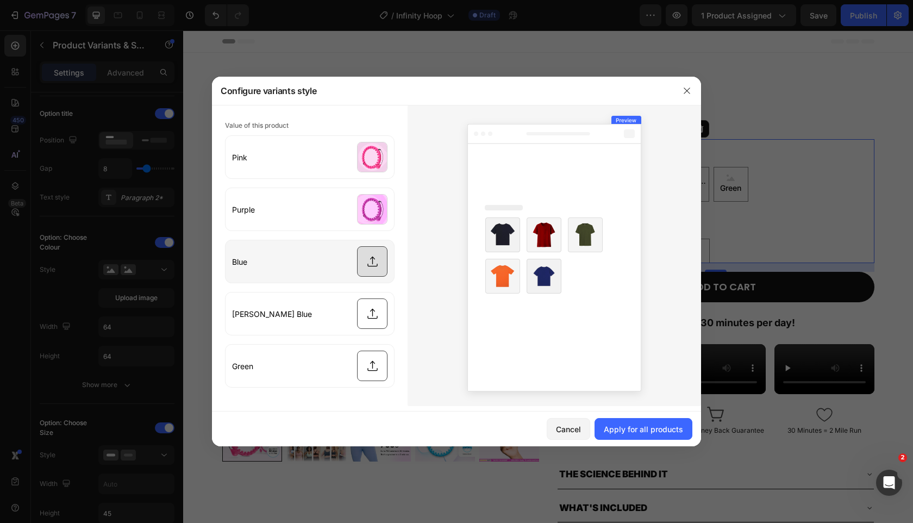
click at [366, 265] on input "file" at bounding box center [310, 261] width 168 height 42
type input "C:\fakepath\01_01_b4176b27-b787-4199-b375-09323e6ad990.jpg"
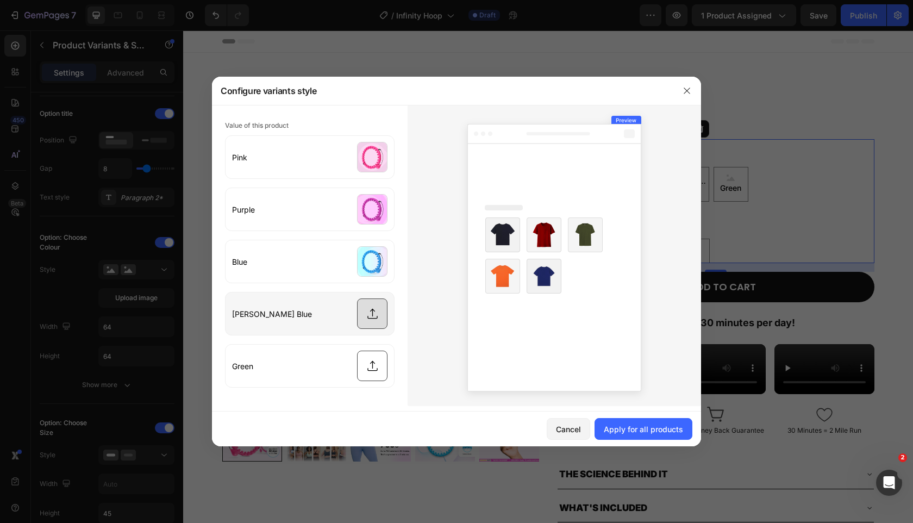
click at [384, 318] on input "file" at bounding box center [310, 313] width 168 height 42
type input "C:\fakepath\ezgif.com-webp-to-jpg_1.jpg"
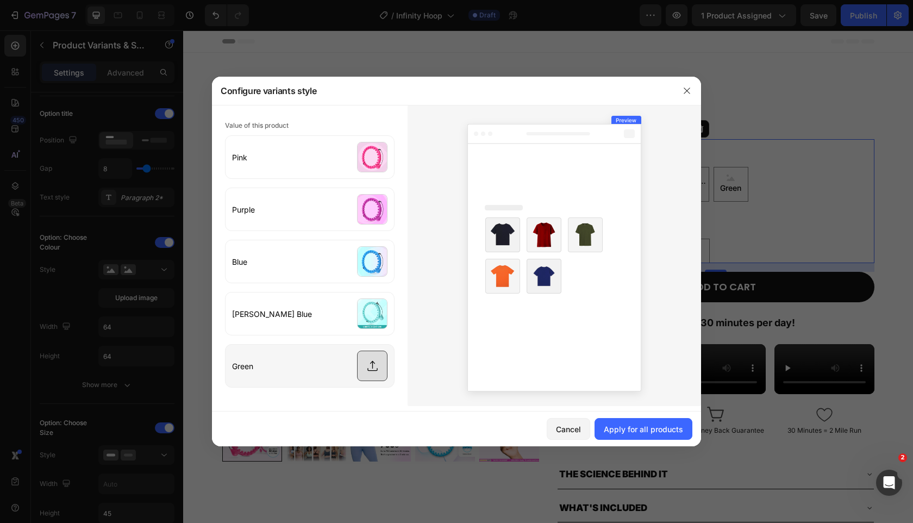
click at [373, 371] on input "file" at bounding box center [310, 366] width 168 height 42
type input "C:\fakepath\IMG_0738_2.png"
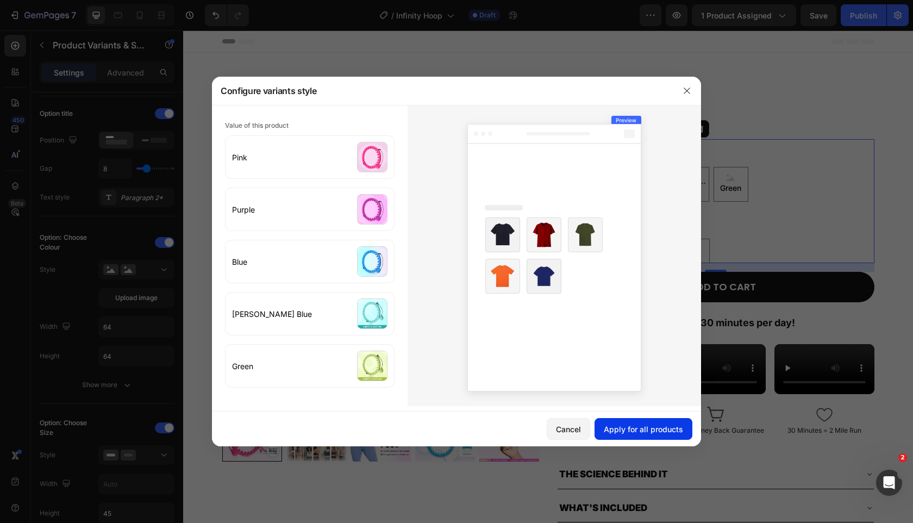
click at [640, 429] on div "Apply for all products" at bounding box center [643, 428] width 79 height 11
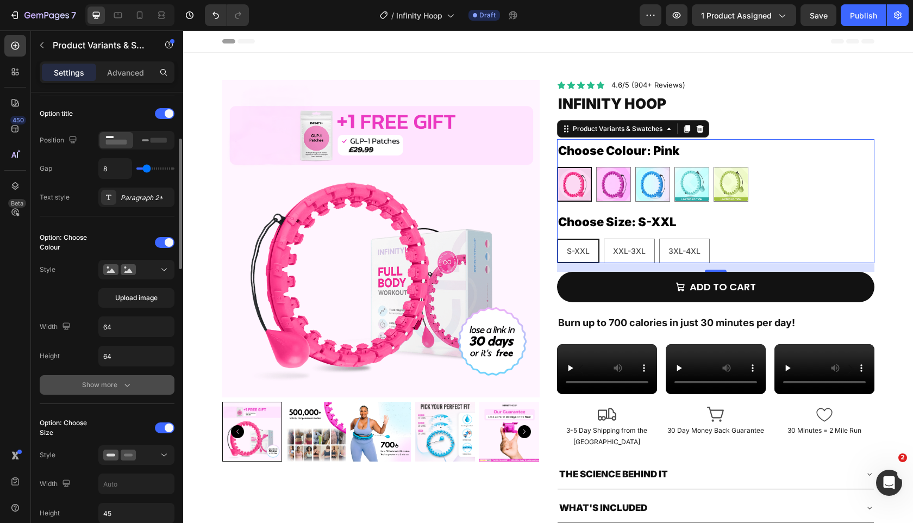
click at [148, 385] on button "Show more" at bounding box center [107, 385] width 135 height 20
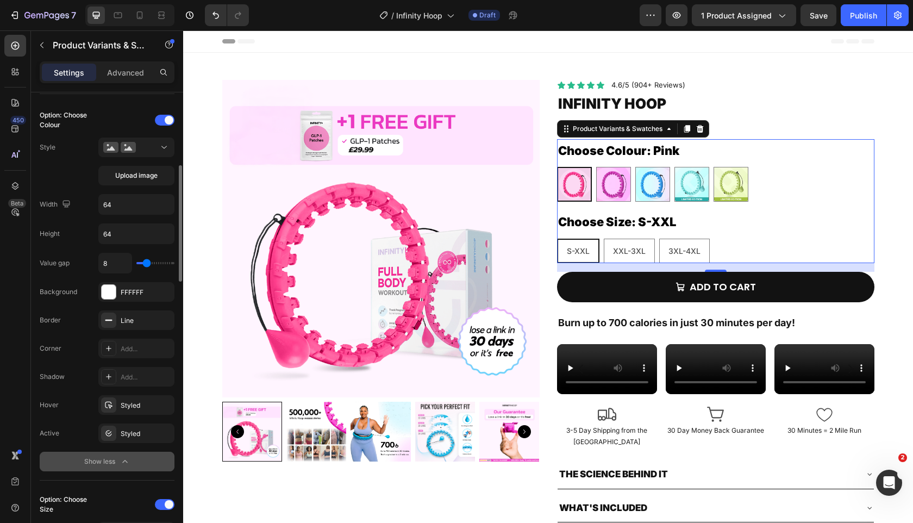
scroll to position [287, 0]
click at [164, 342] on div "Add..." at bounding box center [136, 348] width 76 height 20
